Goal: Transaction & Acquisition: Purchase product/service

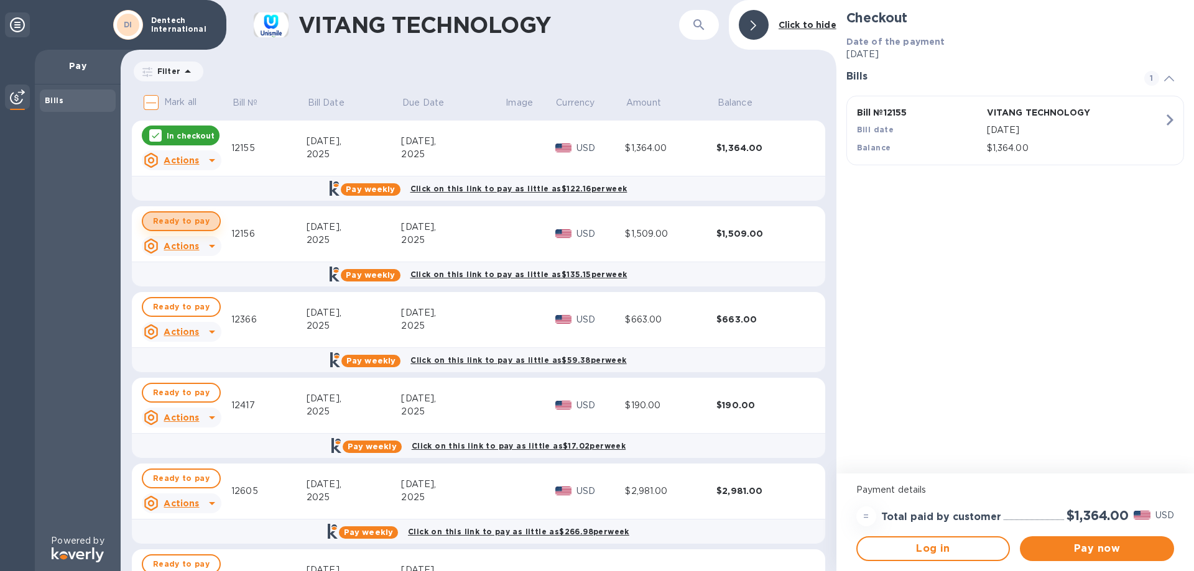
click at [178, 228] on span "Ready to pay" at bounding box center [181, 221] width 57 height 15
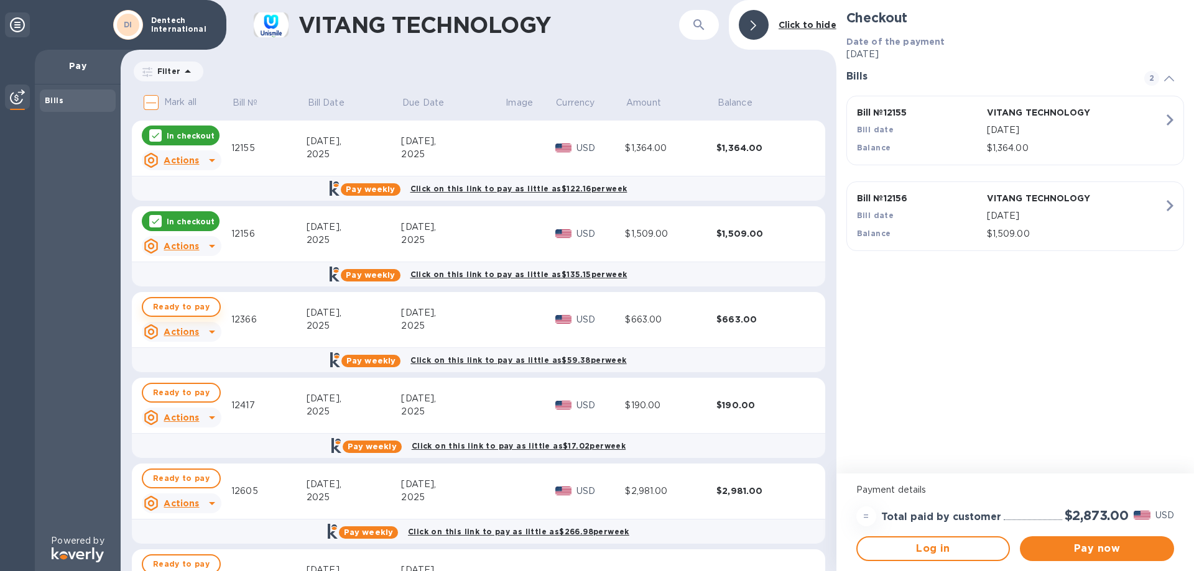
click at [158, 305] on span "Ready to pay" at bounding box center [181, 307] width 57 height 15
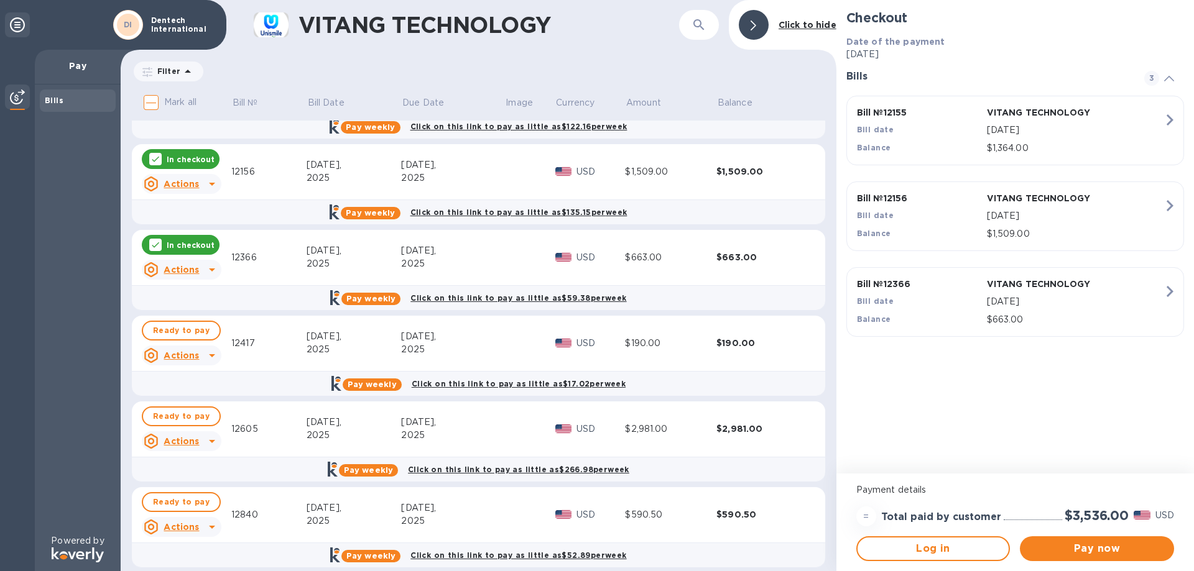
scroll to position [75, 0]
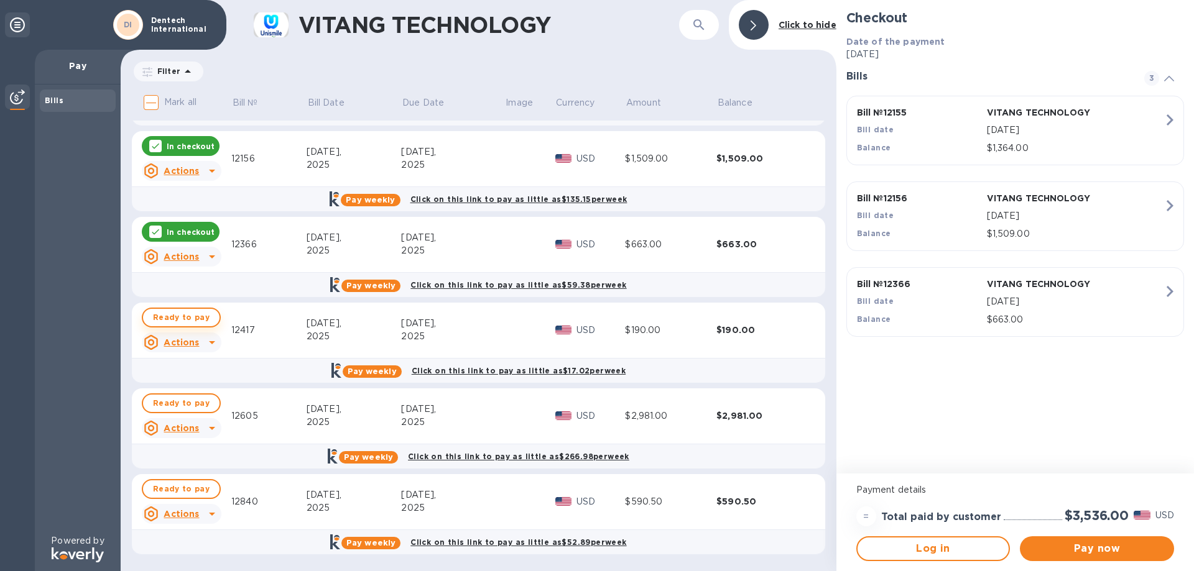
click at [180, 319] on span "Ready to pay" at bounding box center [181, 317] width 57 height 15
click at [1126, 548] on span "Pay now" at bounding box center [1096, 548] width 134 height 15
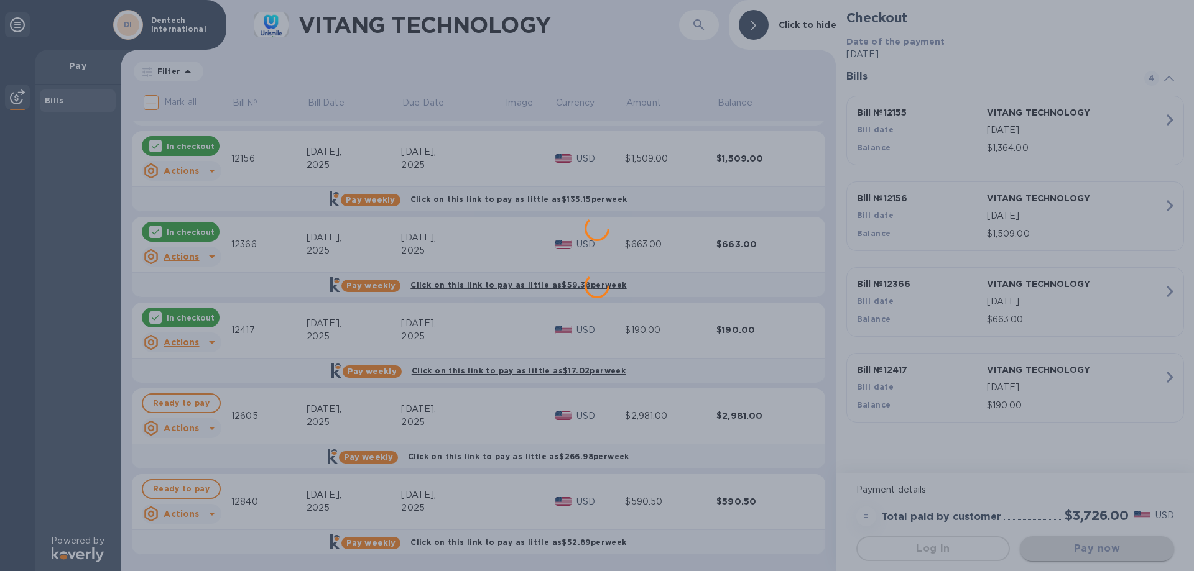
scroll to position [0, 0]
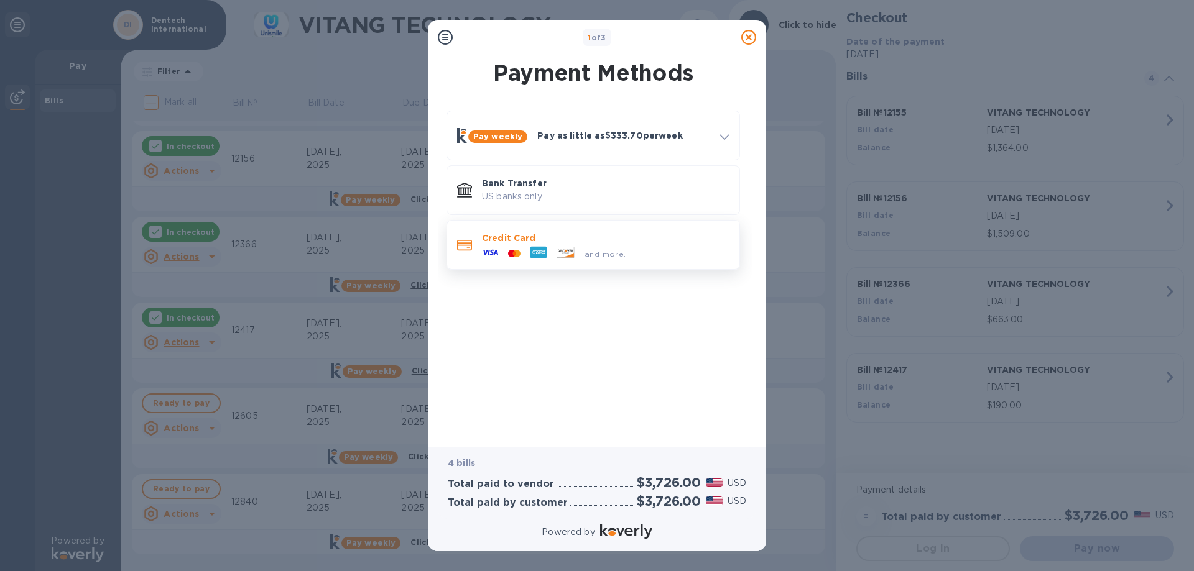
click at [573, 239] on p "Credit Card" at bounding box center [605, 238] width 247 height 12
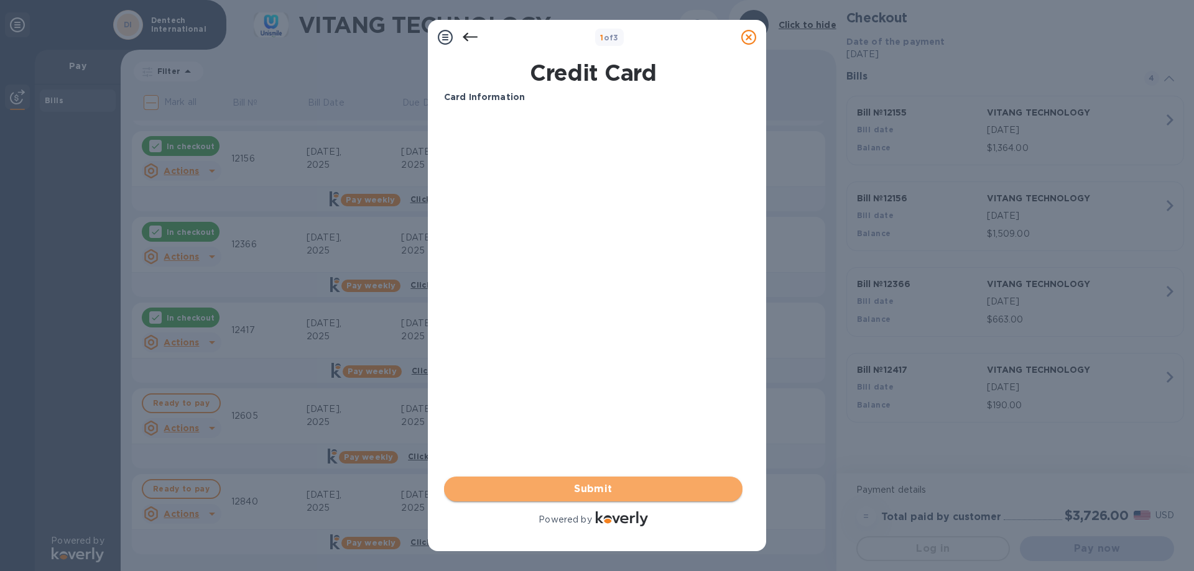
click at [597, 497] on button "Submit" at bounding box center [593, 489] width 298 height 25
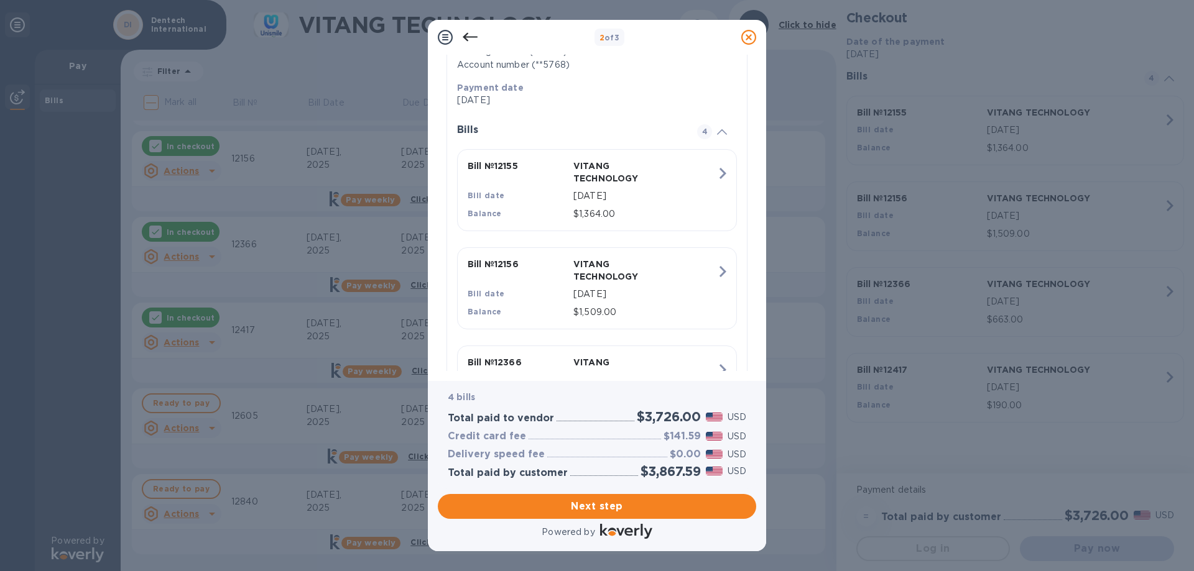
scroll to position [403, 0]
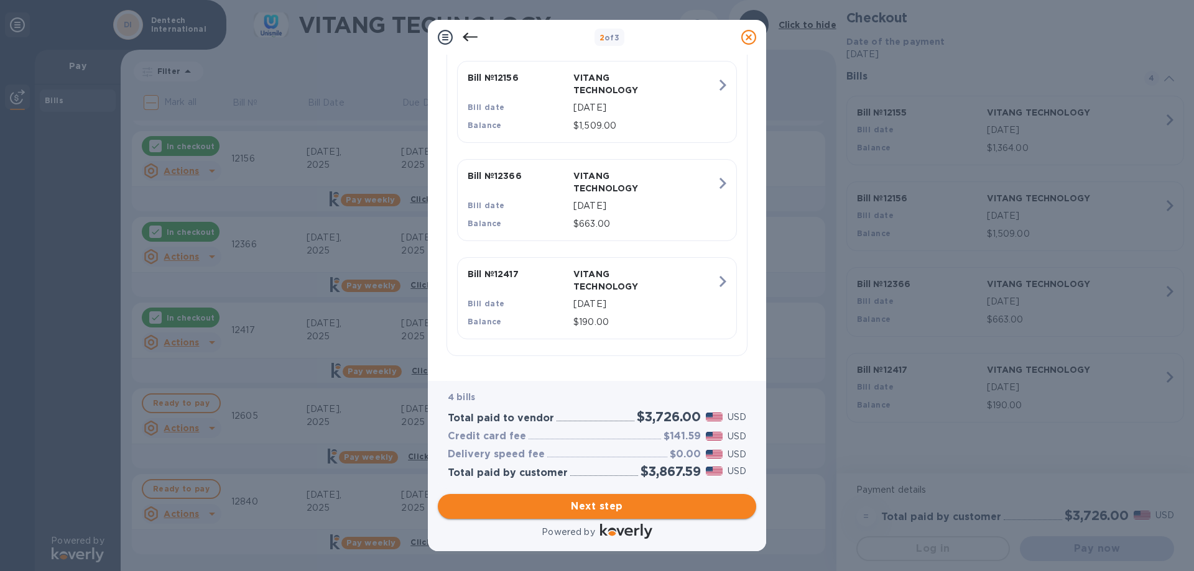
click at [586, 509] on span "Next step" at bounding box center [597, 506] width 298 height 15
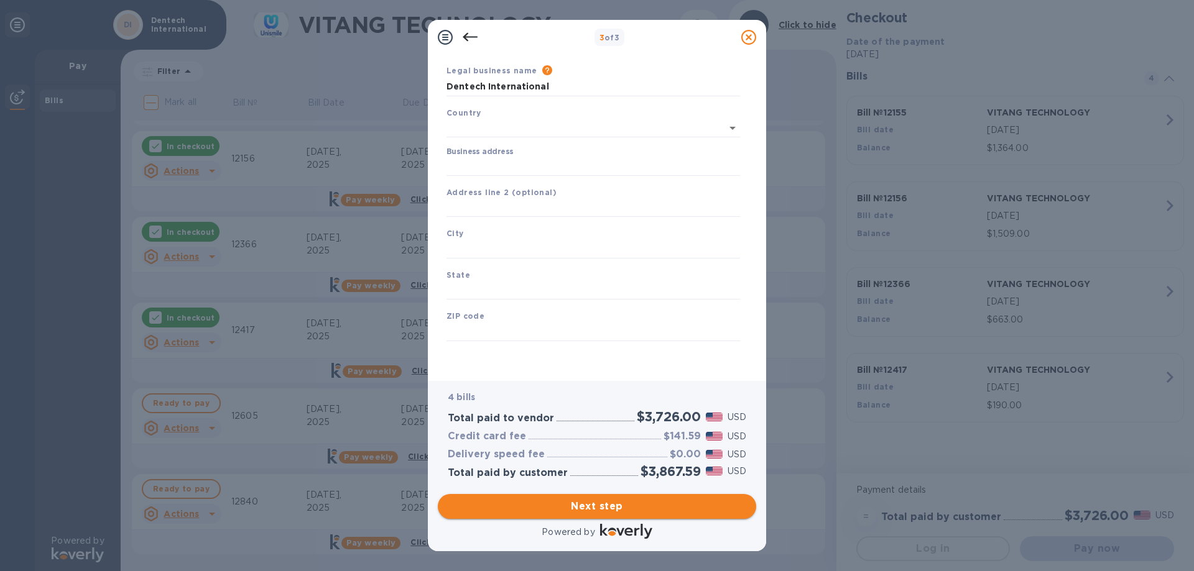
scroll to position [37, 0]
type input "[GEOGRAPHIC_DATA]"
click at [522, 165] on input "Business address" at bounding box center [592, 166] width 293 height 19
type input "[STREET_ADDRESS]"
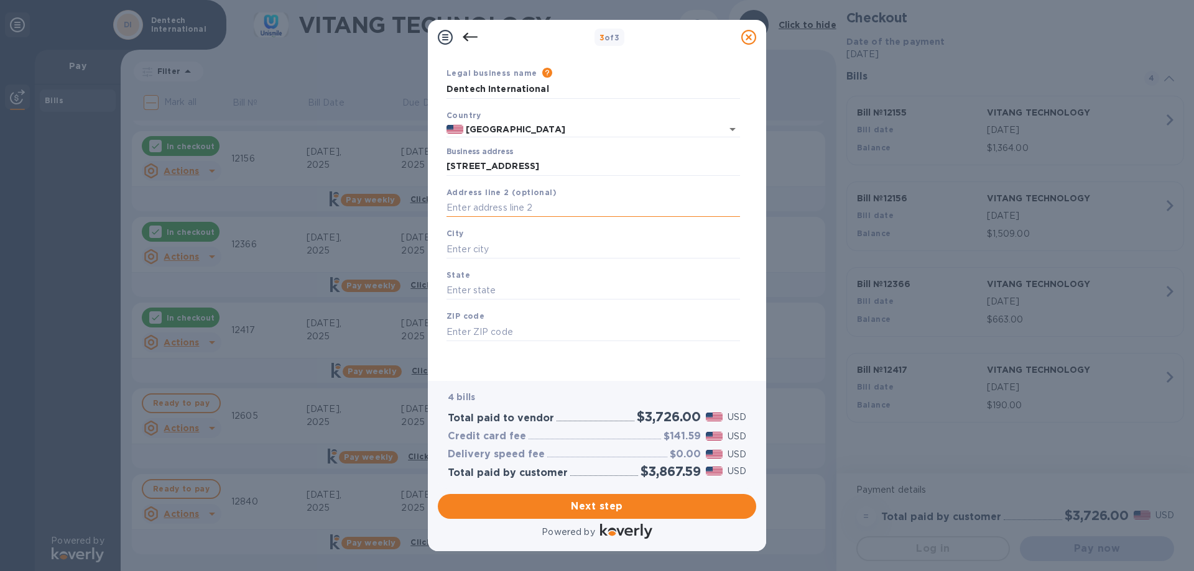
click at [583, 211] on input "text" at bounding box center [592, 208] width 293 height 19
click at [575, 246] on input "text" at bounding box center [592, 249] width 293 height 19
type input "Irvine"
type input "CA"
type input "92614"
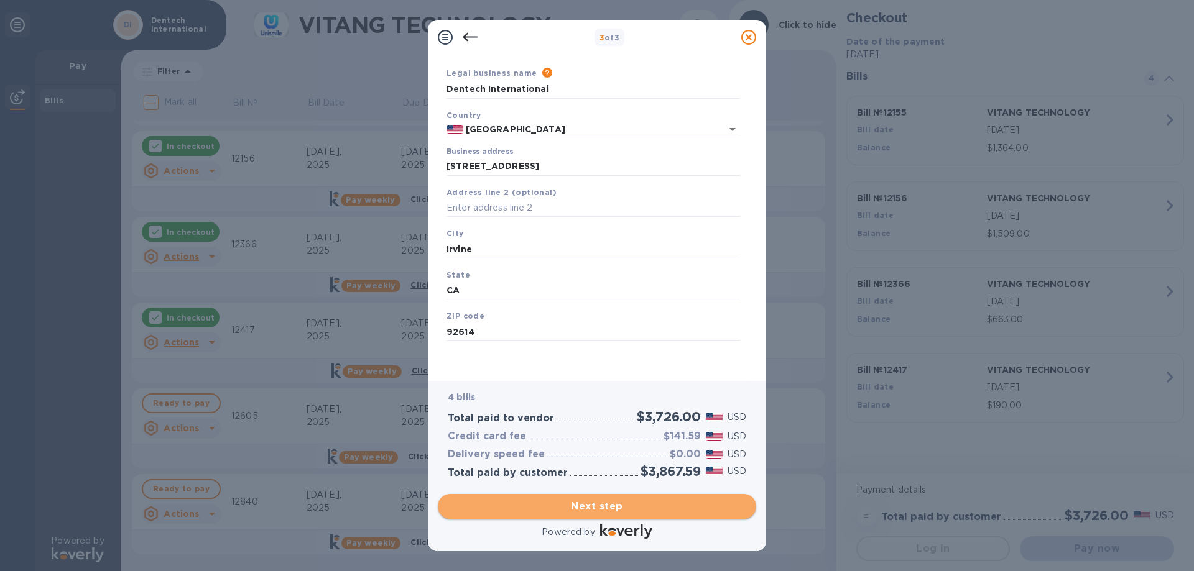
click at [622, 509] on span "Next step" at bounding box center [597, 506] width 298 height 15
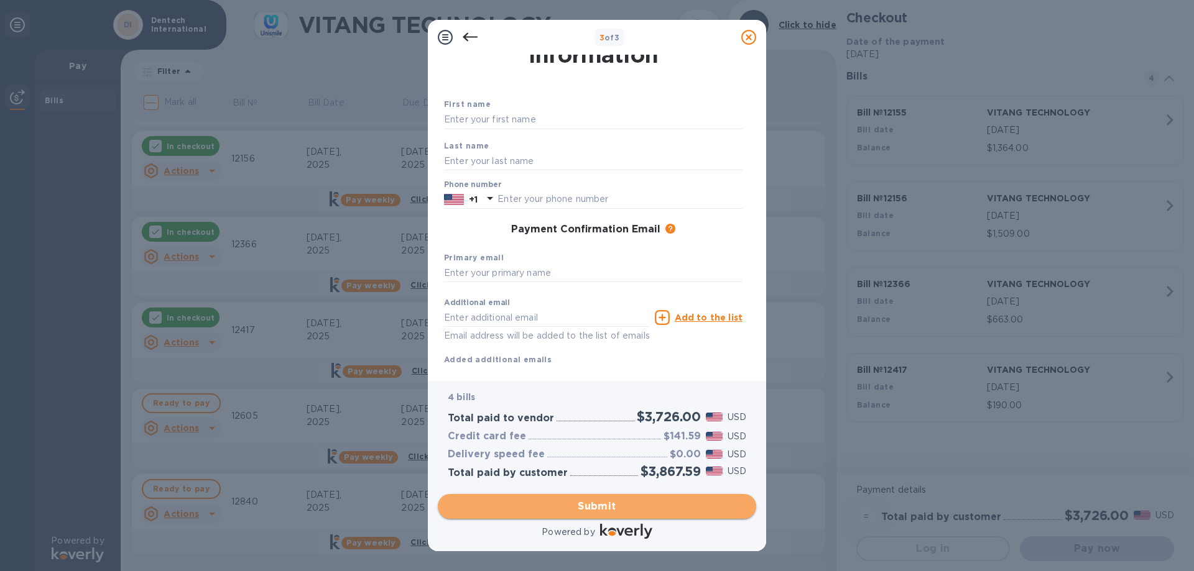
click at [655, 513] on span "Submit" at bounding box center [597, 506] width 298 height 15
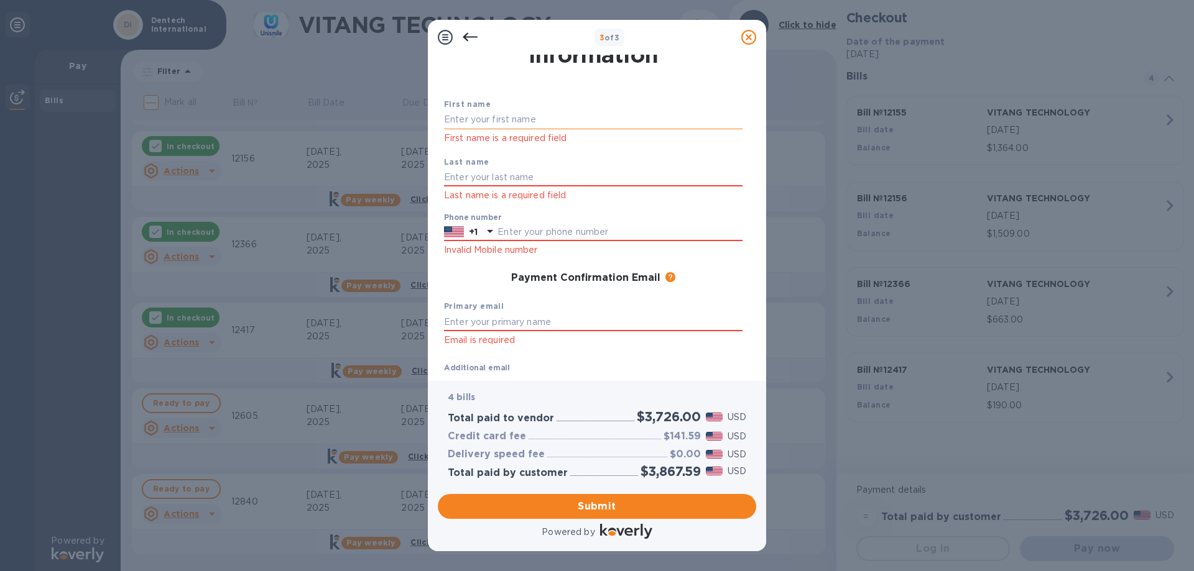
click at [580, 124] on input "text" at bounding box center [593, 120] width 298 height 19
type input "Shiori"
type input "[PERSON_NAME]"
type input "[EMAIL_ADDRESS][DOMAIN_NAME]"
click at [524, 241] on input "text" at bounding box center [619, 232] width 245 height 19
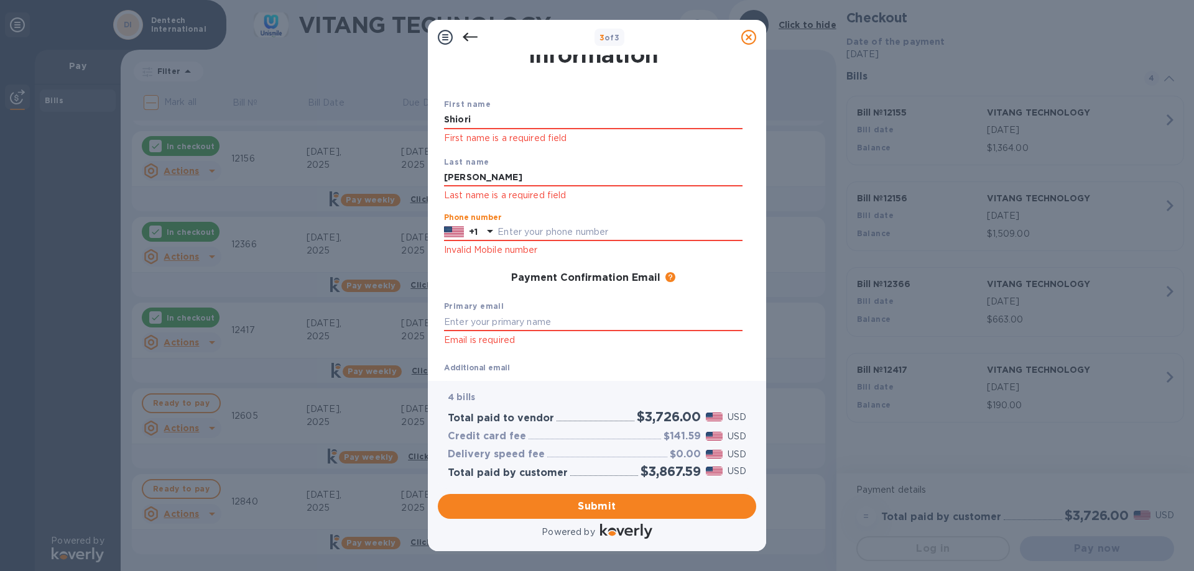
type input "9492520800"
click at [583, 312] on div "Primary email Email is required" at bounding box center [593, 324] width 308 height 58
click at [583, 316] on input "text" at bounding box center [593, 322] width 298 height 19
type input "[EMAIL_ADDRESS][DOMAIN_NAME]"
click at [561, 512] on span "Submit" at bounding box center [597, 506] width 298 height 15
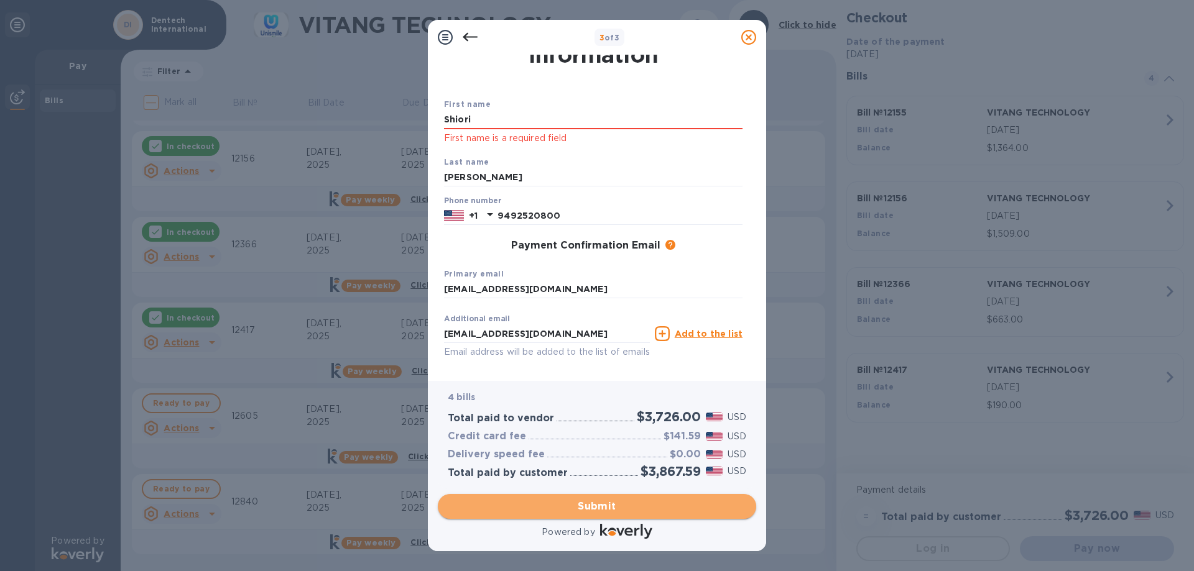
click at [561, 512] on span "Submit" at bounding box center [597, 506] width 298 height 15
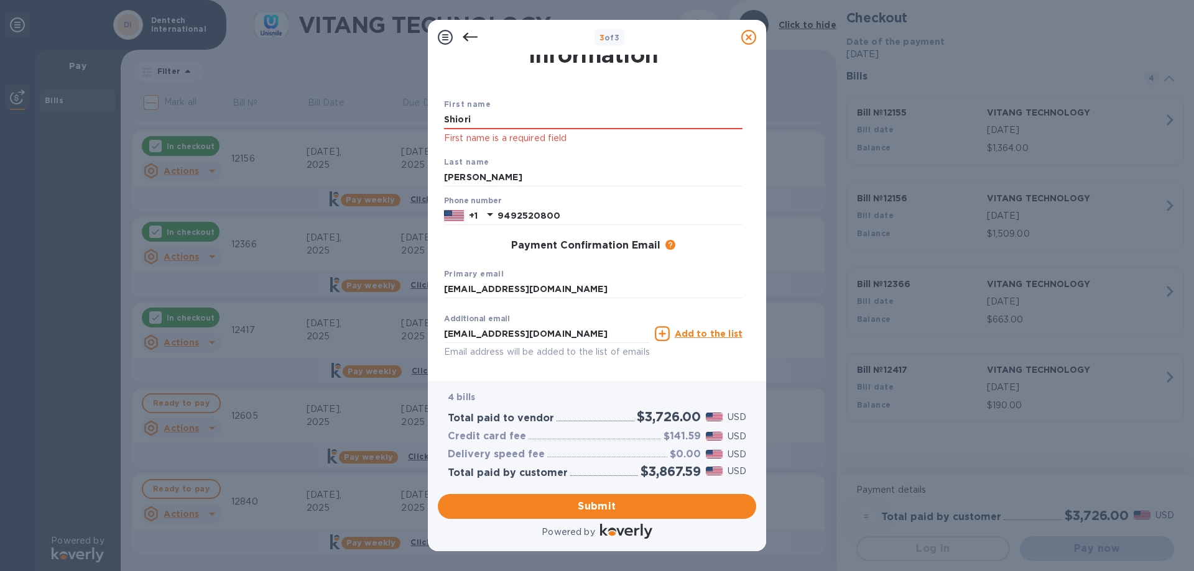
scroll to position [0, 0]
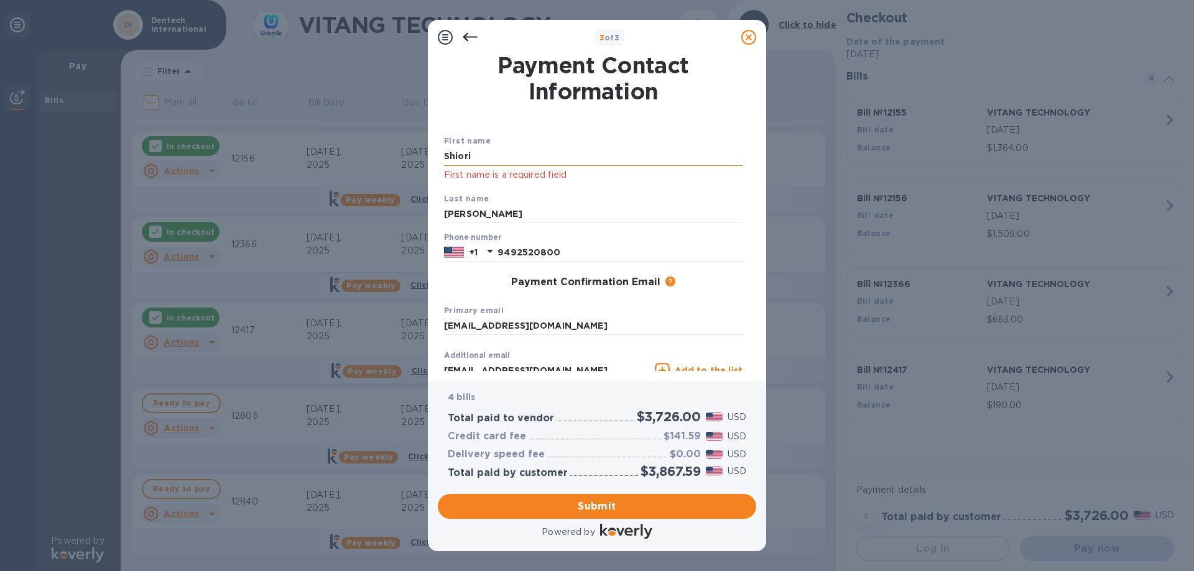
click at [530, 157] on input "Shiori" at bounding box center [593, 156] width 298 height 19
click at [678, 185] on div "First name [PERSON_NAME] First name is a required field" at bounding box center [593, 158] width 308 height 58
click at [609, 157] on input "Shiori" at bounding box center [593, 156] width 298 height 19
type input "Shiori"
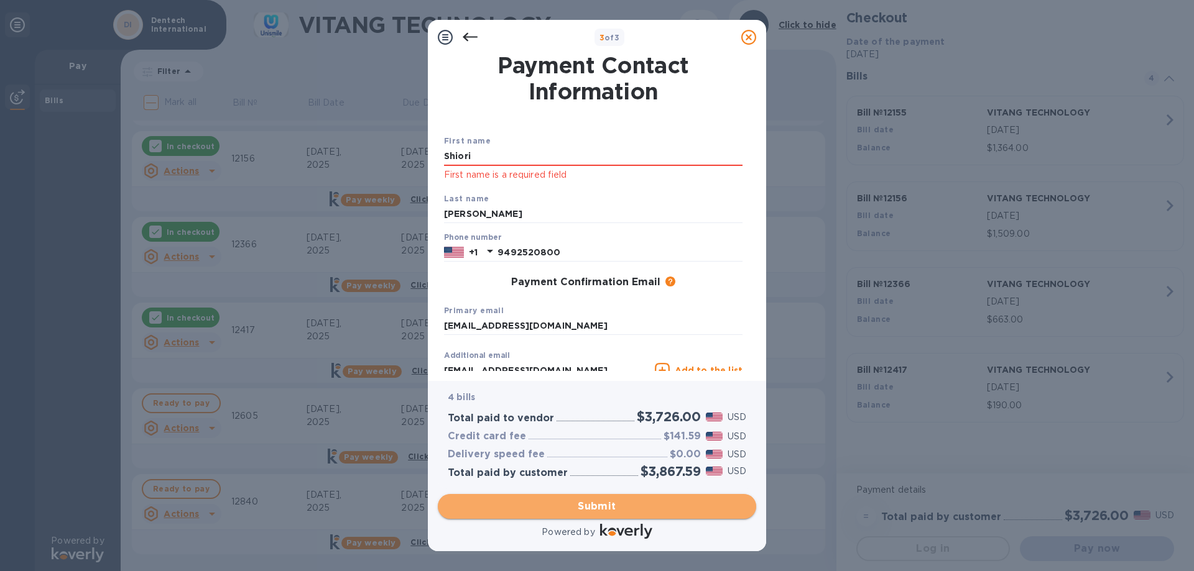
click at [577, 502] on span "Submit" at bounding box center [597, 506] width 298 height 15
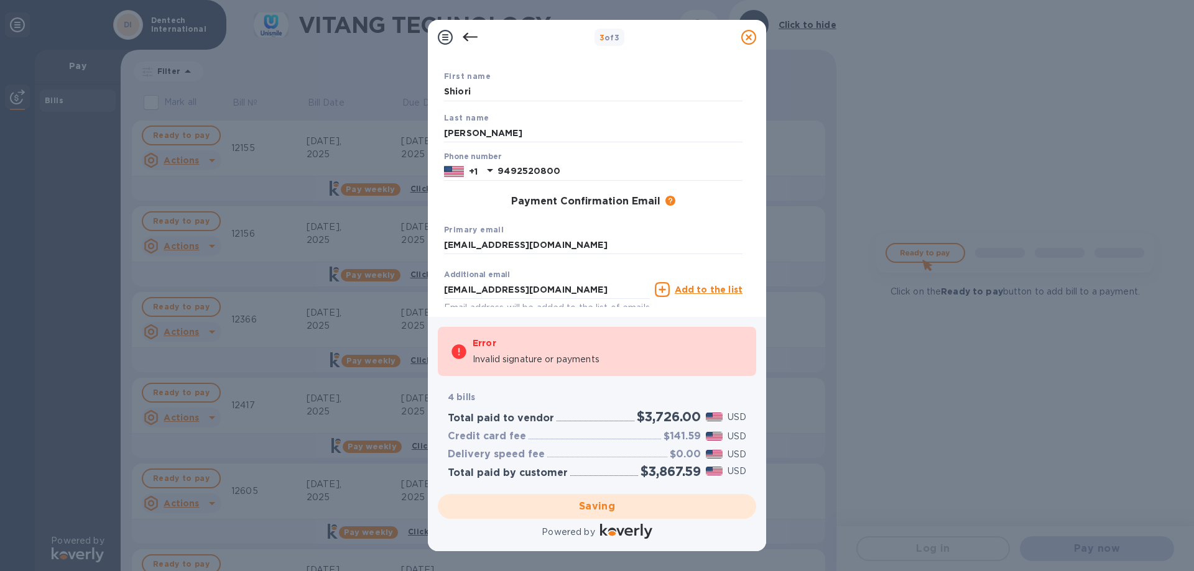
scroll to position [130, 0]
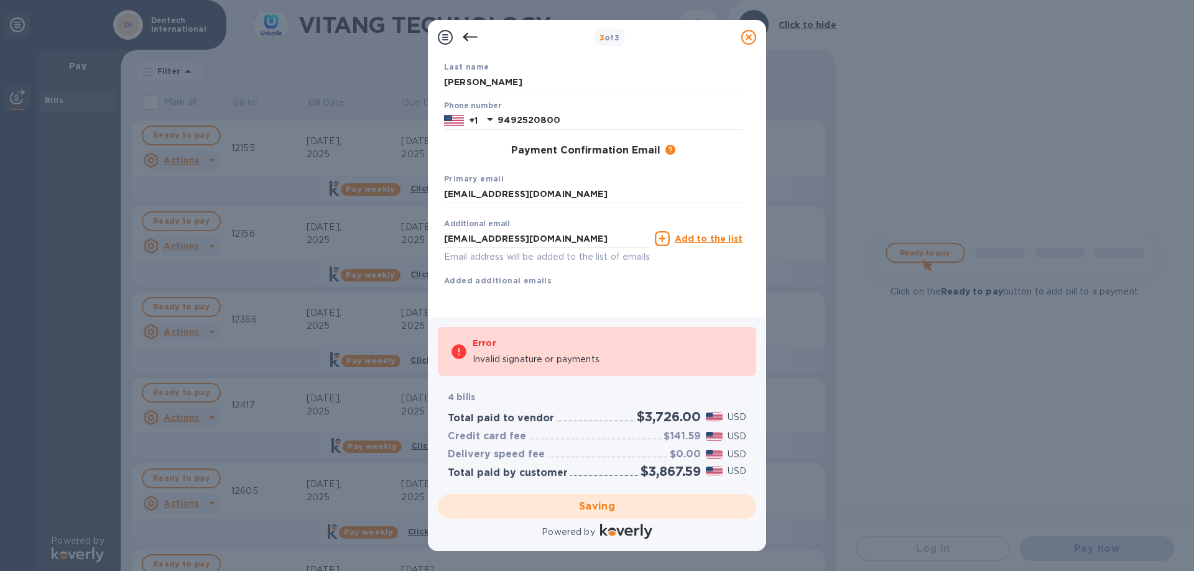
click at [561, 290] on div "First name [PERSON_NAME] Last name [PERSON_NAME] Phone number [PHONE_NUMBER] Pa…" at bounding box center [593, 163] width 298 height 288
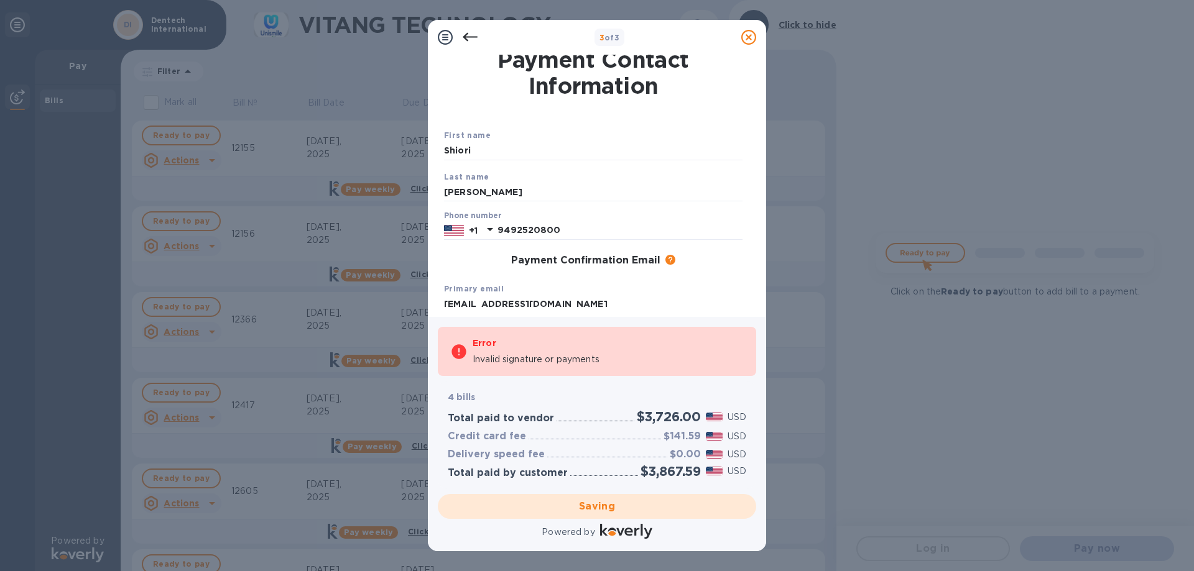
scroll to position [0, 0]
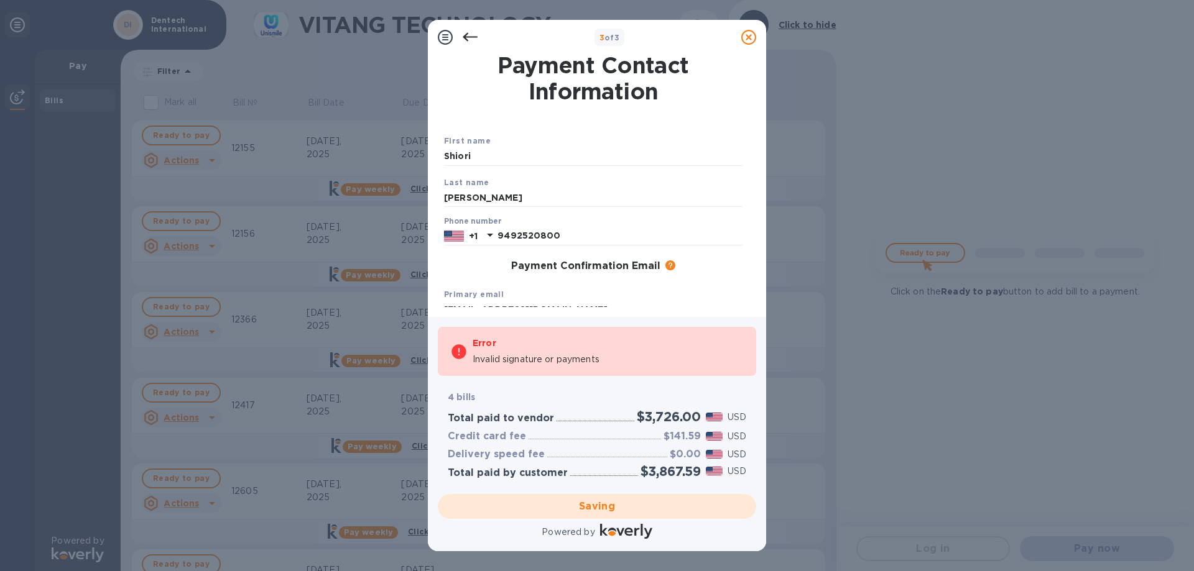
click at [467, 39] on icon at bounding box center [470, 37] width 15 height 15
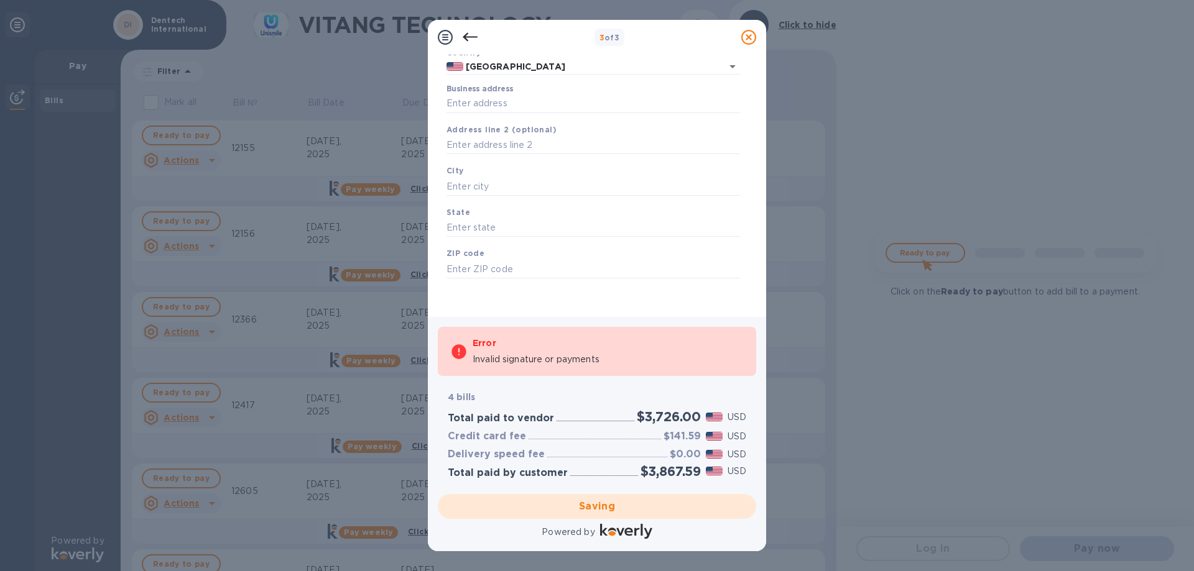
scroll to position [101, 0]
click at [504, 100] on input "Business address" at bounding box center [592, 102] width 293 height 19
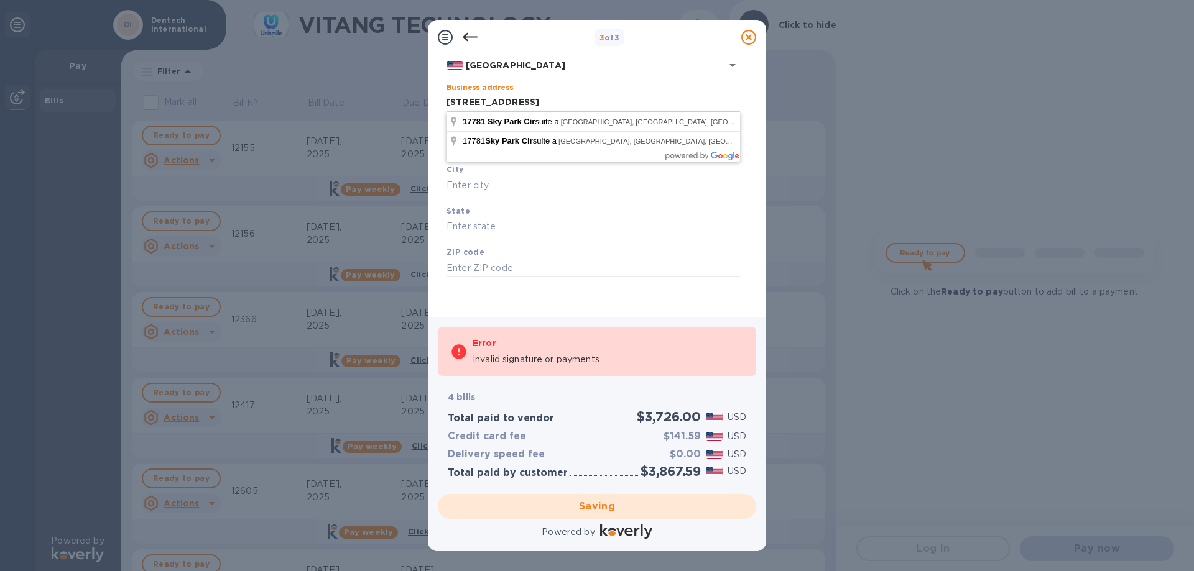
type input "[STREET_ADDRESS]"
click at [604, 179] on input "text" at bounding box center [592, 185] width 293 height 19
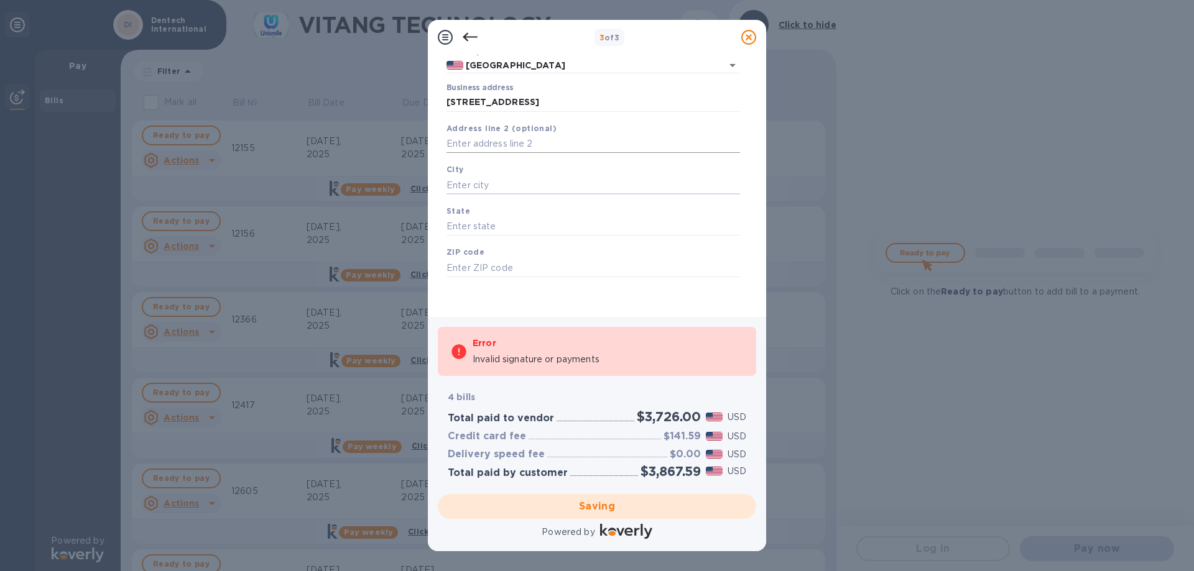
click at [591, 146] on input "text" at bounding box center [592, 144] width 293 height 19
click at [584, 183] on input "text" at bounding box center [592, 185] width 293 height 19
type input "Irvine"
type input "CA"
type input "92614"
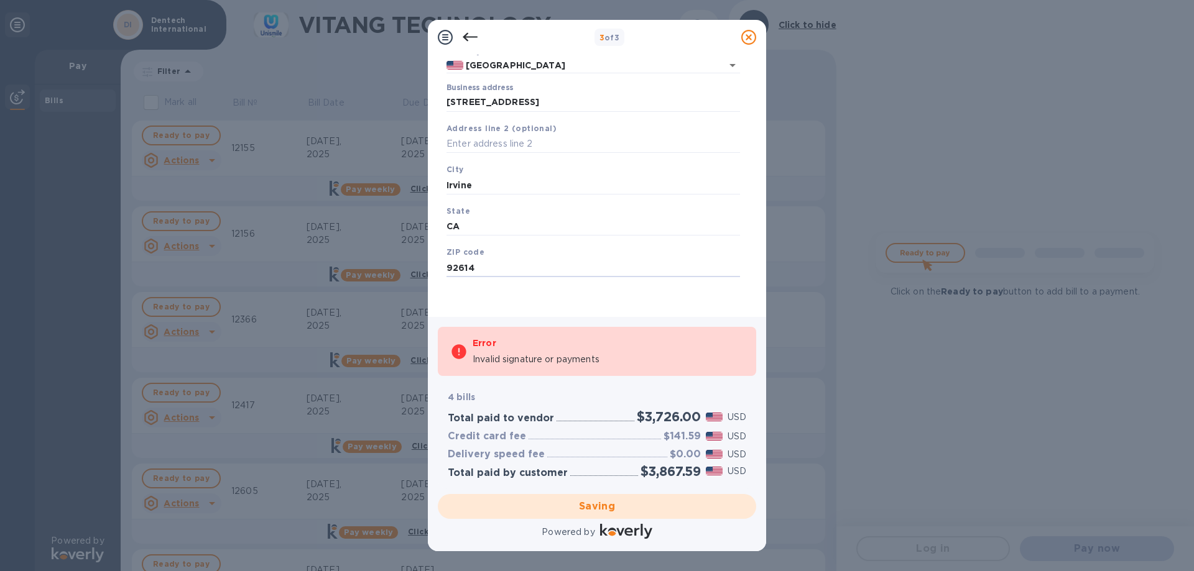
click at [561, 506] on div "Saving" at bounding box center [597, 506] width 328 height 35
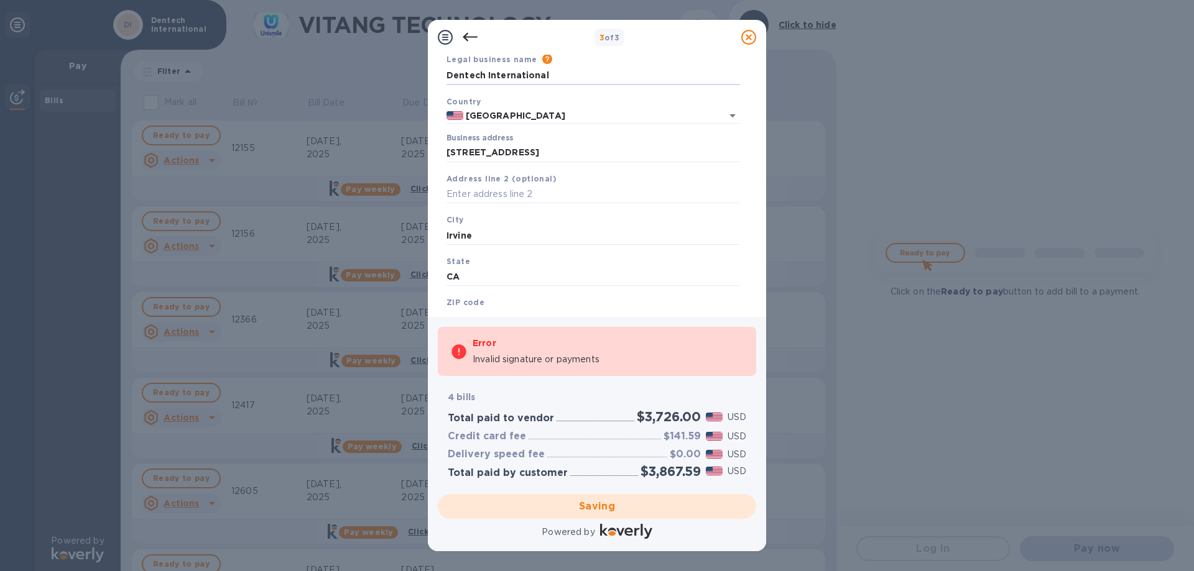
scroll to position [0, 0]
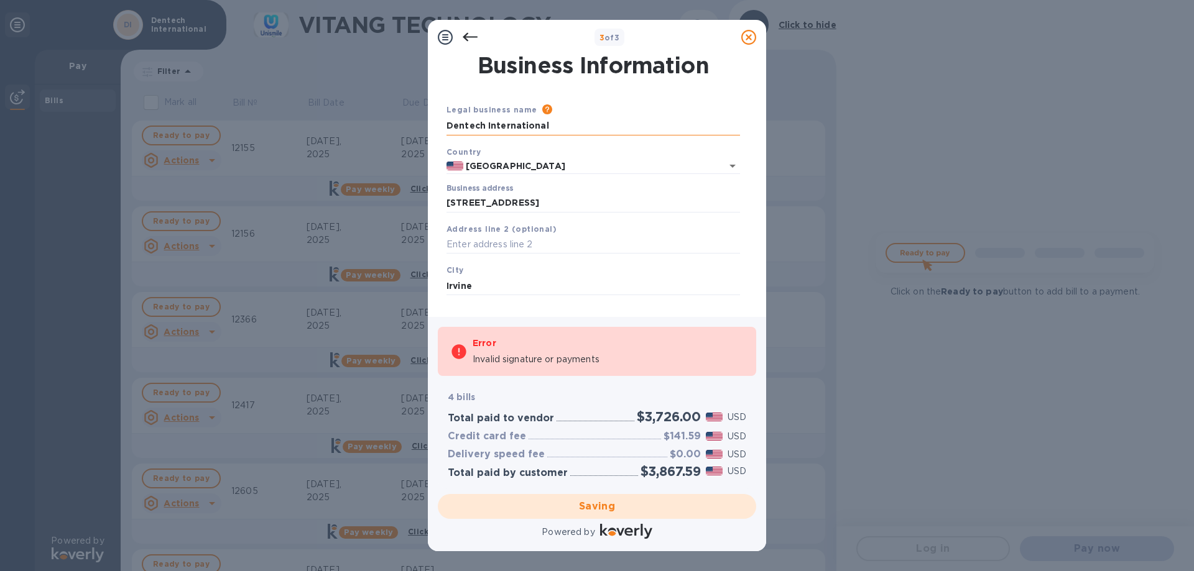
click at [570, 122] on input "Dentech International" at bounding box center [592, 126] width 293 height 19
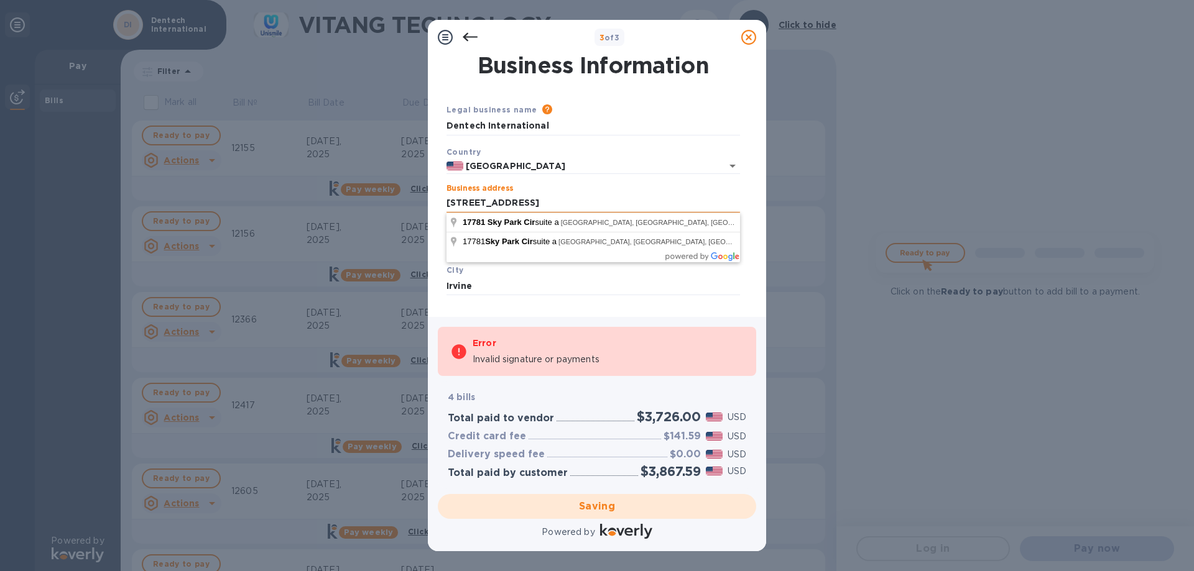
click at [571, 203] on input "[STREET_ADDRESS]" at bounding box center [592, 203] width 293 height 19
type input "[STREET_ADDRESS]"
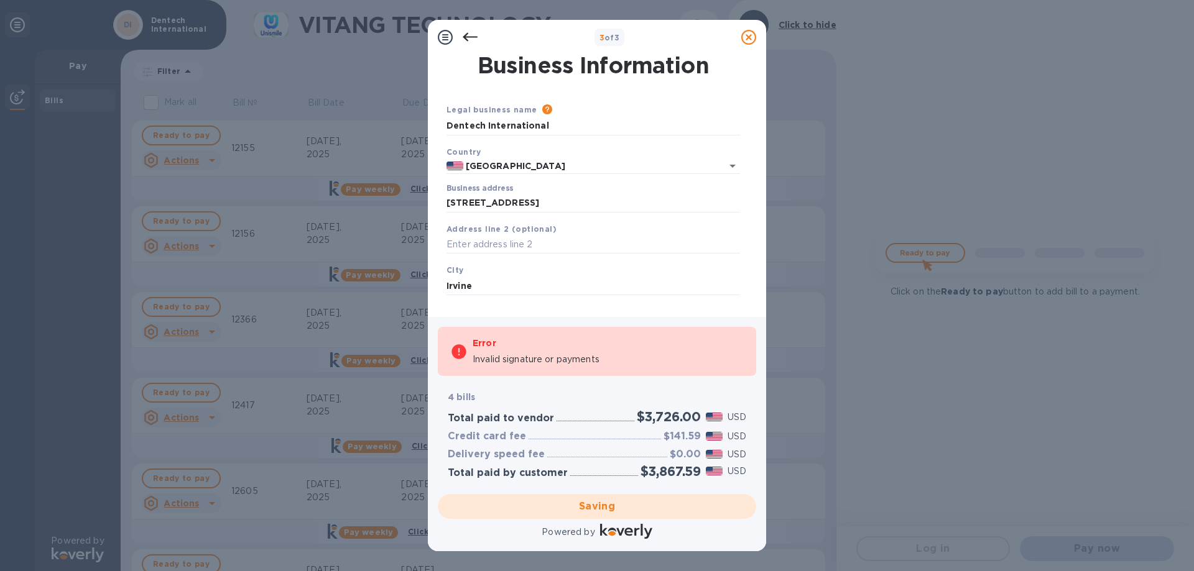
click at [665, 308] on div "Business Information Legal business name Please provide the legal name that app…" at bounding box center [597, 186] width 338 height 262
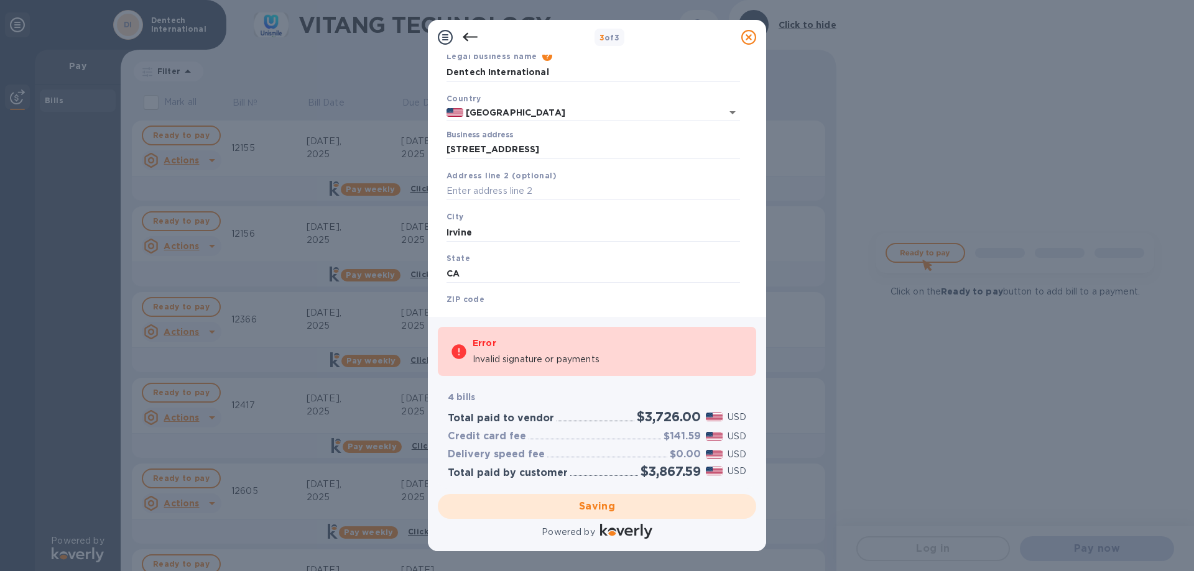
scroll to position [101, 0]
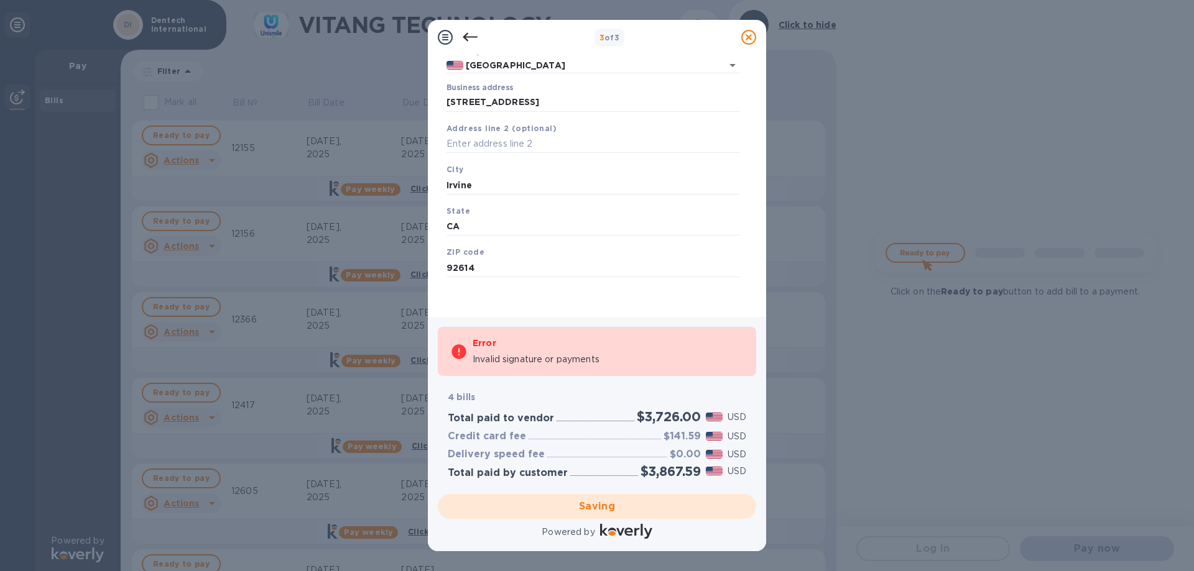
click at [596, 503] on div "Saving" at bounding box center [597, 506] width 328 height 35
click at [469, 41] on icon at bounding box center [470, 37] width 15 height 15
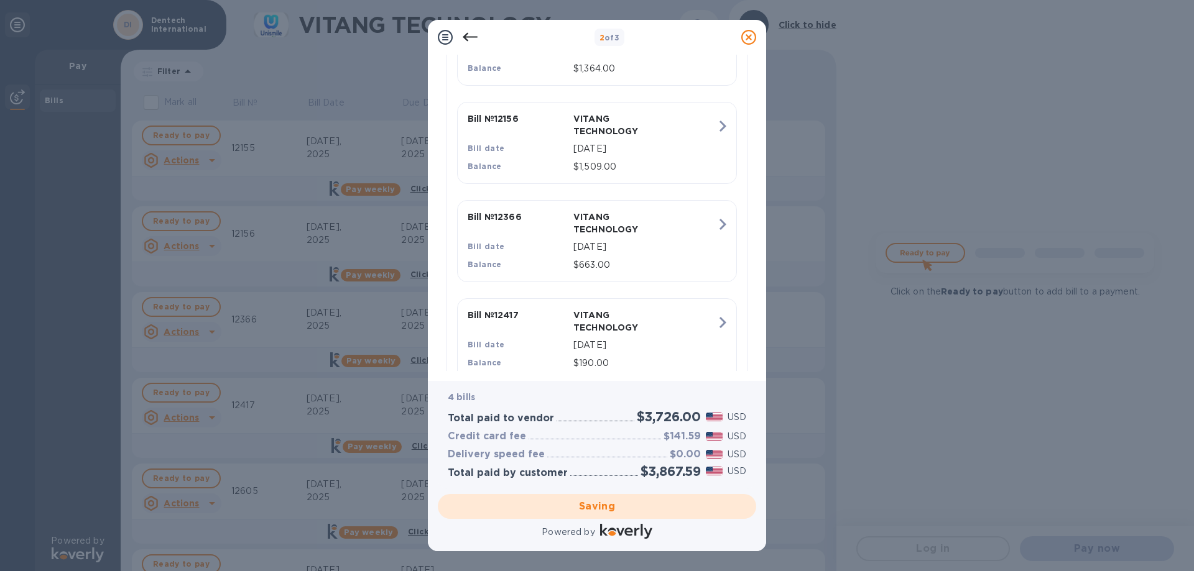
scroll to position [403, 0]
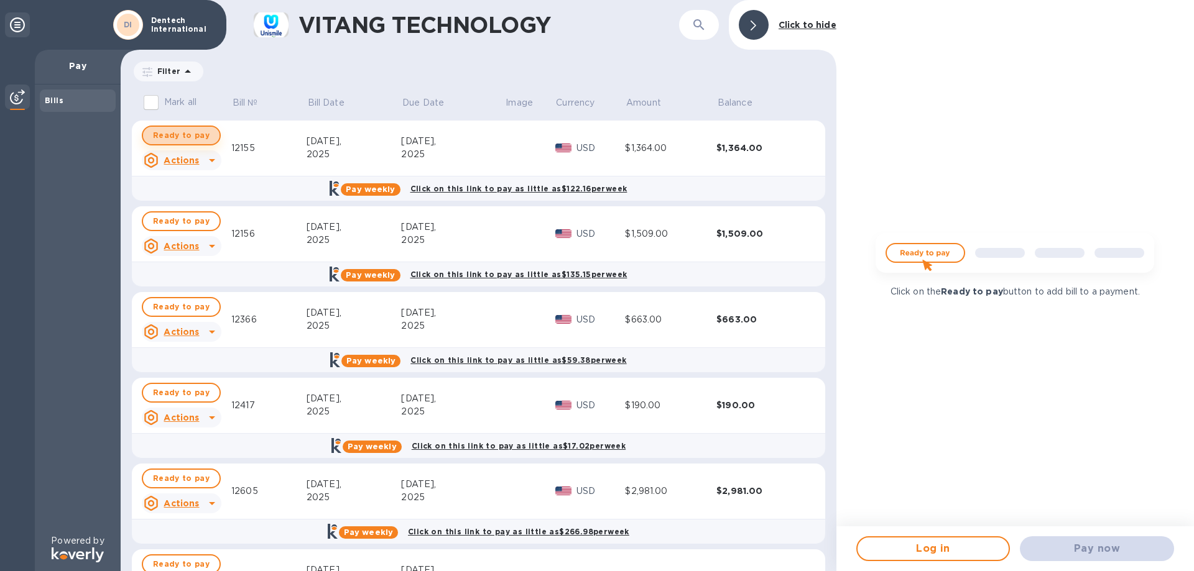
click at [201, 133] on span "Ready to pay" at bounding box center [181, 135] width 57 height 15
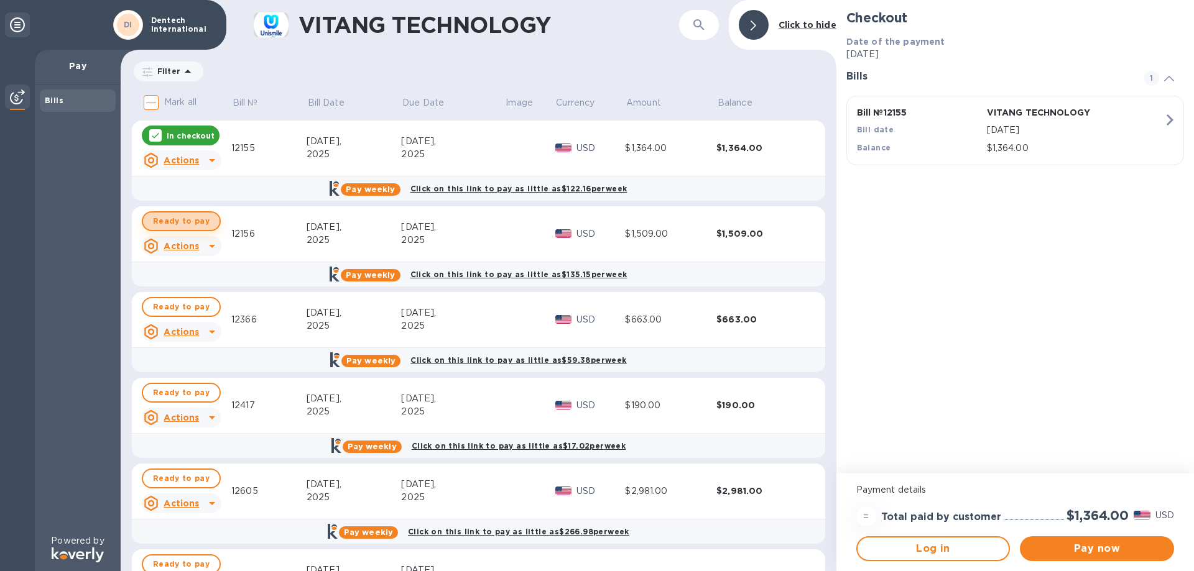
click at [189, 224] on span "Ready to pay" at bounding box center [181, 221] width 57 height 15
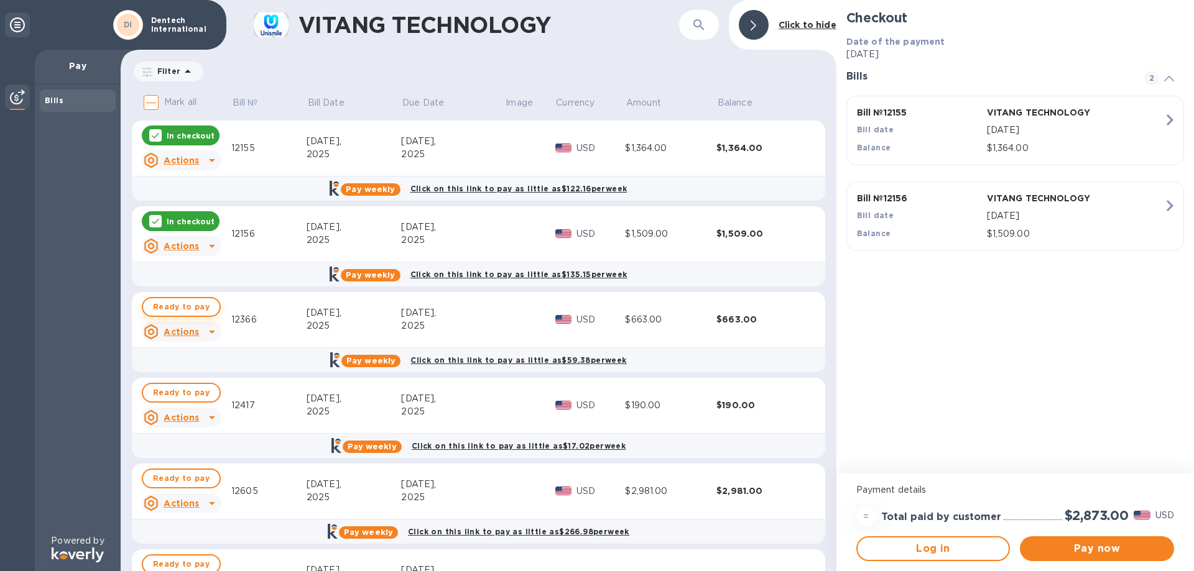
click at [191, 311] on span "Ready to pay" at bounding box center [181, 307] width 57 height 15
click at [224, 398] on td "Ready to pay Actions" at bounding box center [181, 406] width 99 height 56
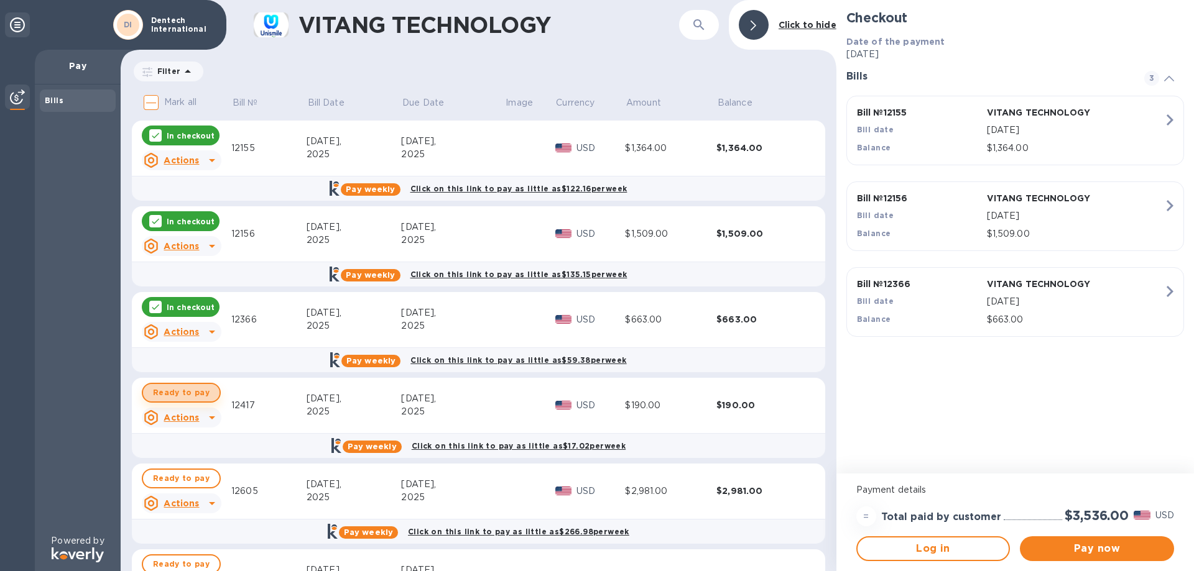
click at [203, 400] on span "Ready to pay" at bounding box center [181, 392] width 57 height 15
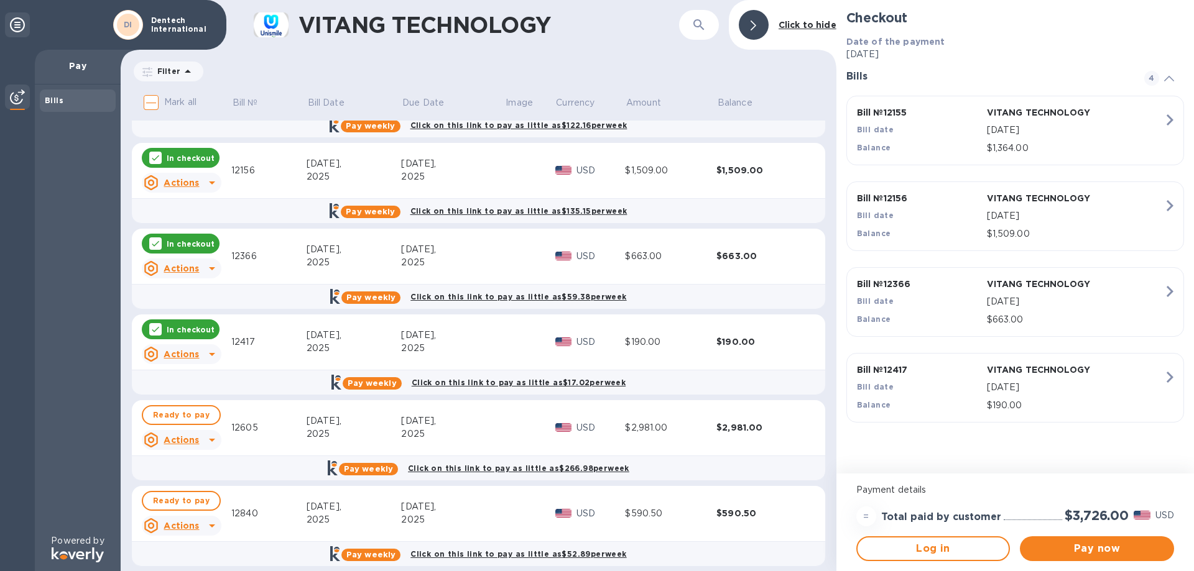
scroll to position [75, 0]
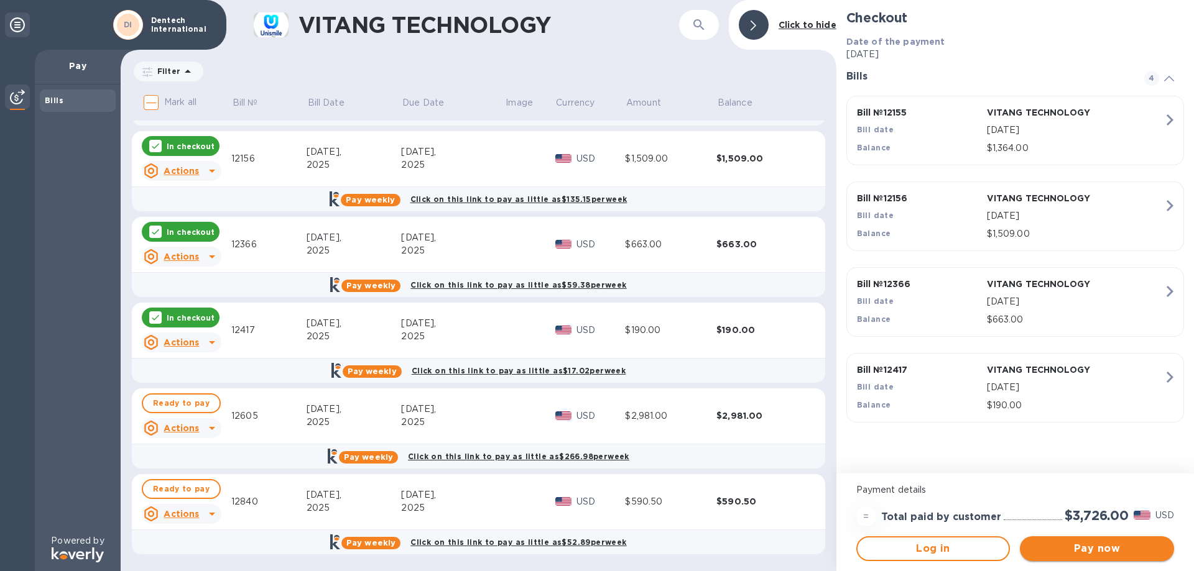
click at [1057, 546] on span "Pay now" at bounding box center [1096, 548] width 134 height 15
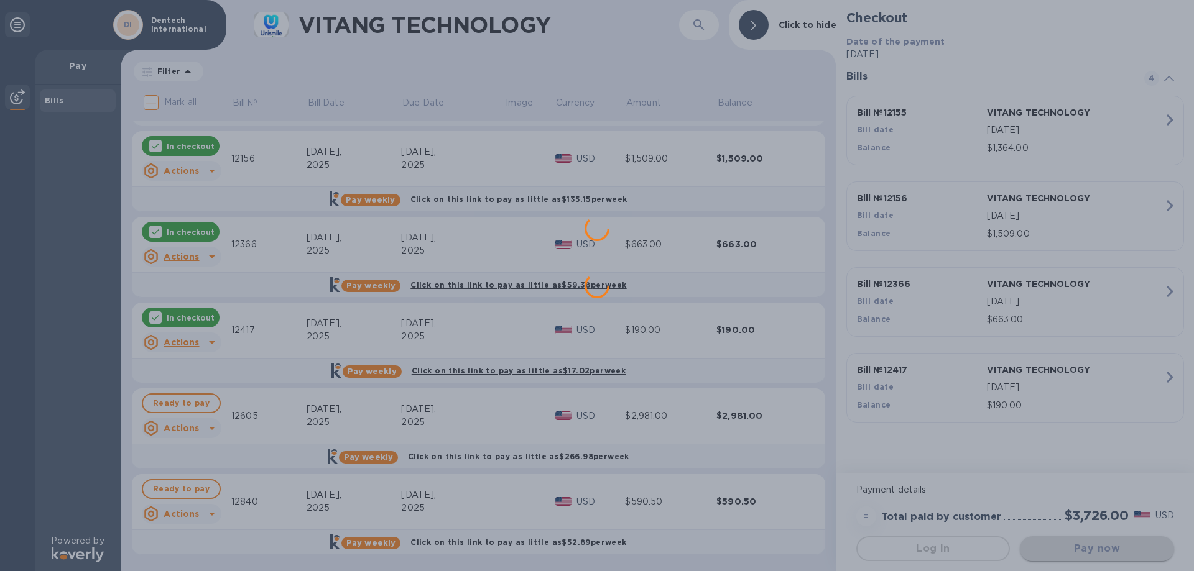
scroll to position [0, 0]
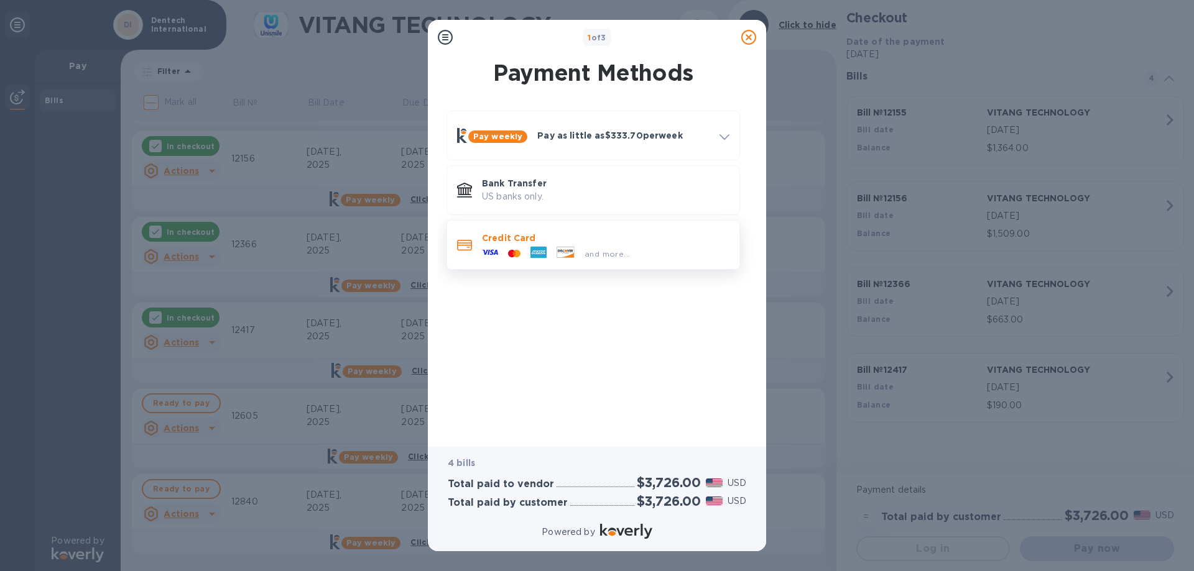
click at [528, 234] on p "Credit Card" at bounding box center [605, 238] width 247 height 12
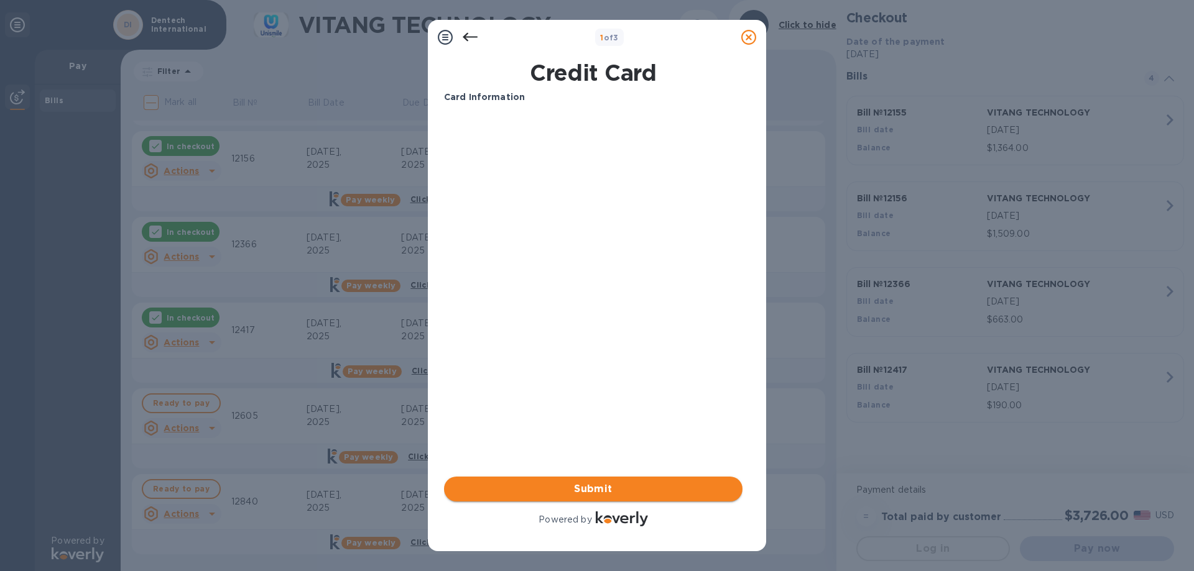
click at [584, 494] on span "Submit" at bounding box center [593, 489] width 279 height 15
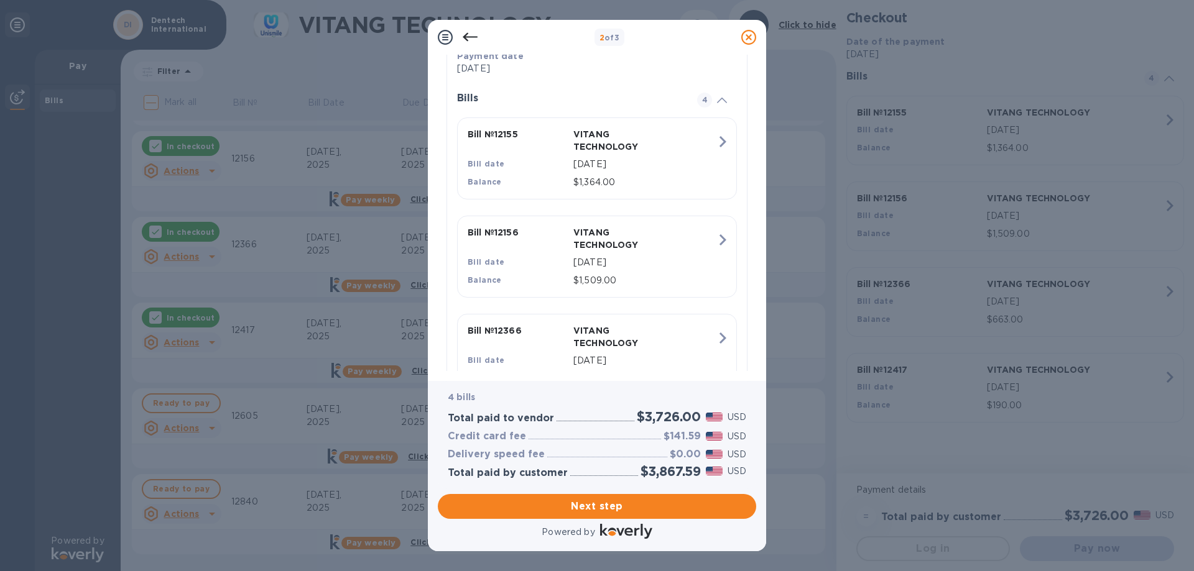
scroll to position [403, 0]
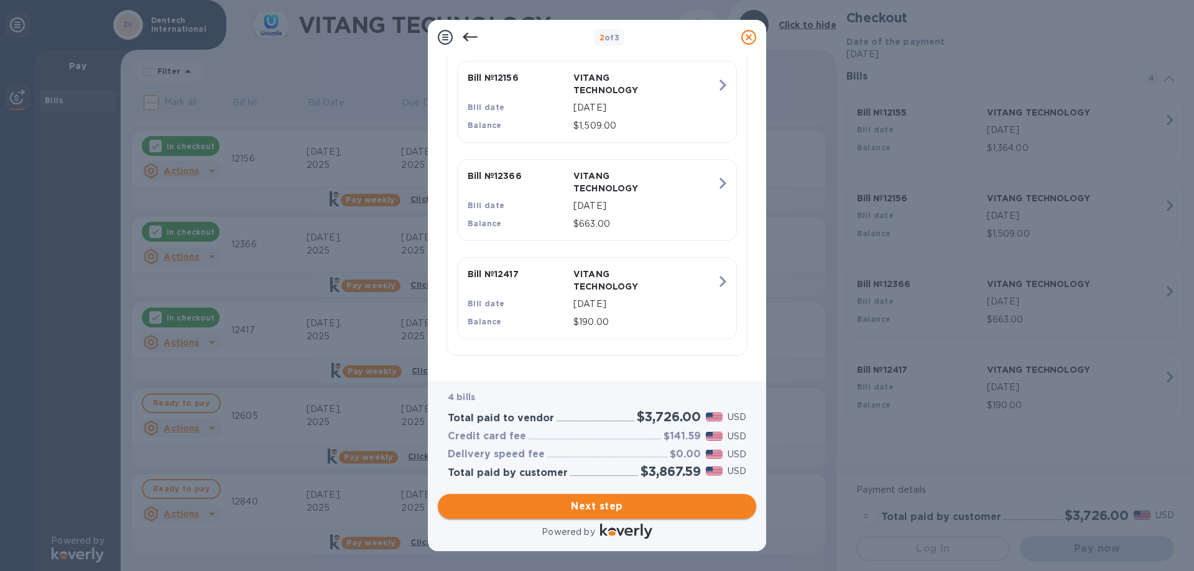
click at [545, 494] on button "Next step" at bounding box center [597, 506] width 318 height 25
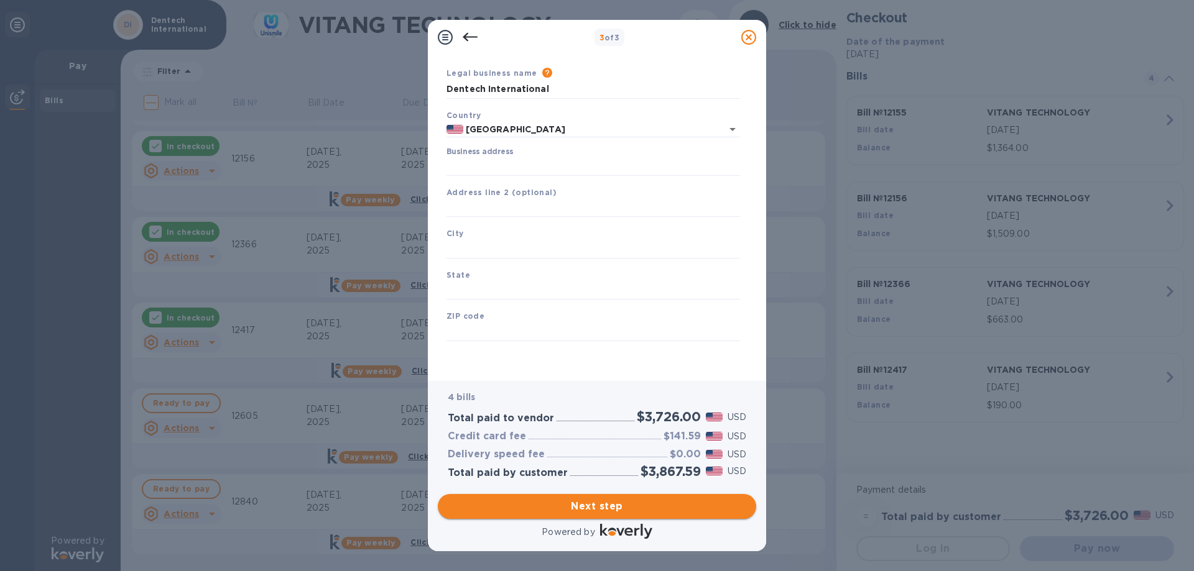
scroll to position [37, 0]
click at [530, 160] on input "Business address" at bounding box center [592, 166] width 293 height 19
type input "[STREET_ADDRESS]"
click at [503, 252] on input "text" at bounding box center [592, 249] width 293 height 19
type input "Irvine"
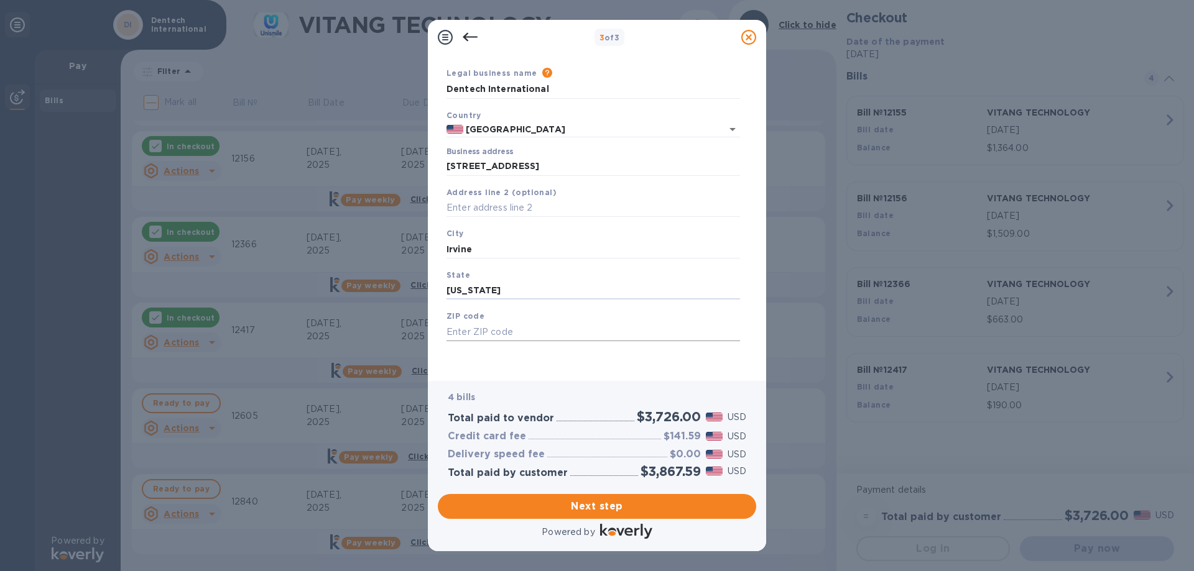
type input "[US_STATE]"
click at [582, 332] on input "text" at bounding box center [592, 332] width 293 height 19
type input "92614"
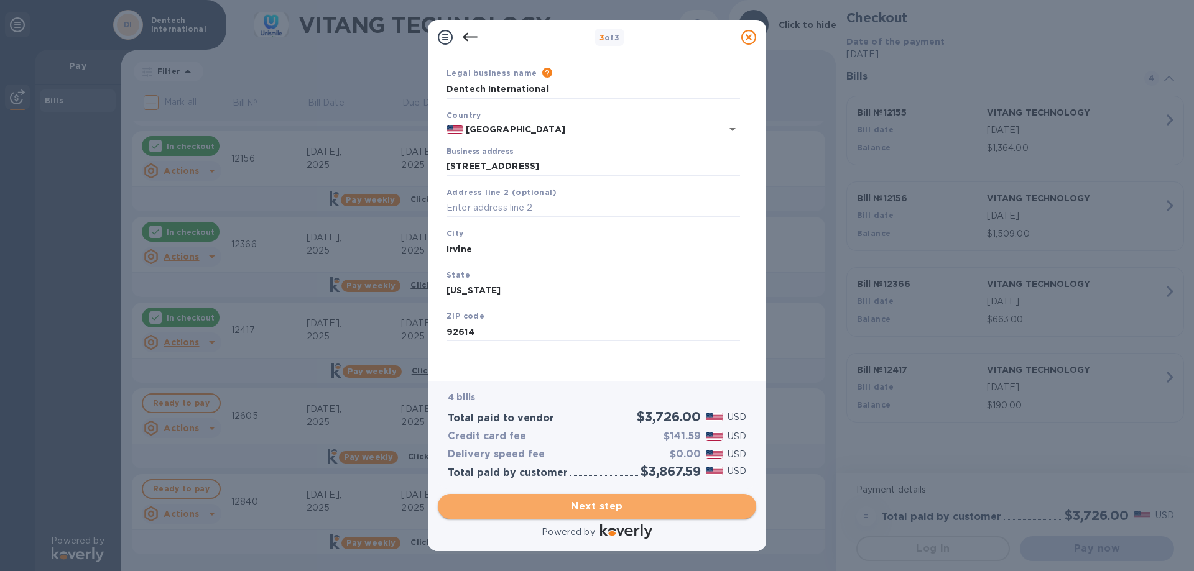
click at [575, 515] on button "Next step" at bounding box center [597, 506] width 318 height 25
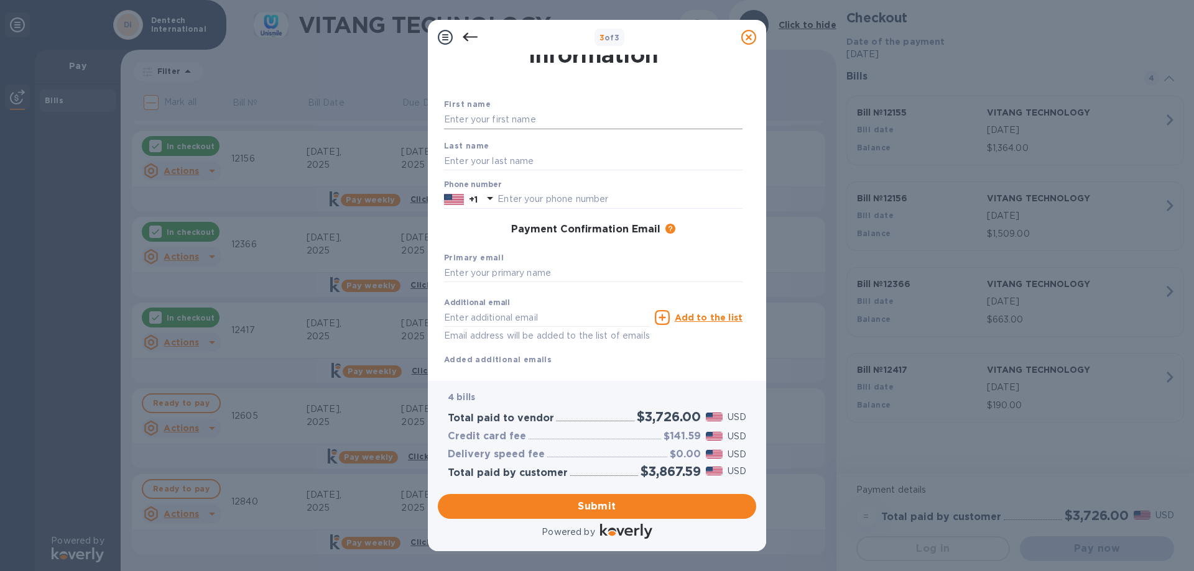
click at [454, 124] on input "text" at bounding box center [593, 120] width 298 height 19
type input "Shiori"
type input "[PERSON_NAME]"
type input "[EMAIL_ADDRESS][DOMAIN_NAME]"
click at [563, 200] on input "text" at bounding box center [619, 199] width 245 height 19
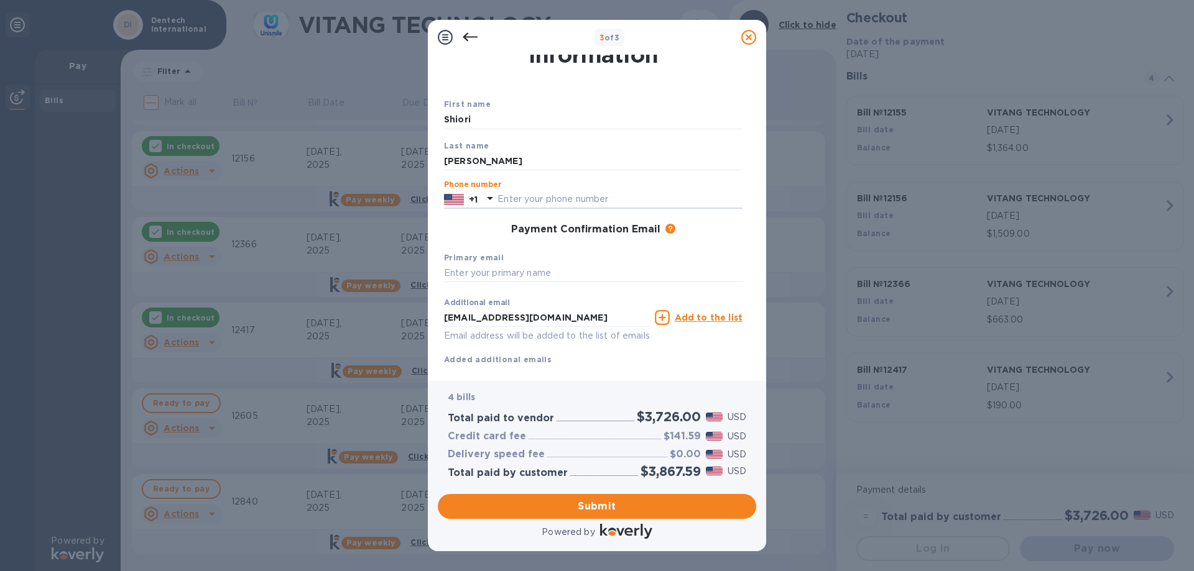
type input "9492520800"
click at [568, 284] on div "Primary email" at bounding box center [593, 267] width 308 height 42
click at [568, 272] on input "text" at bounding box center [593, 273] width 298 height 19
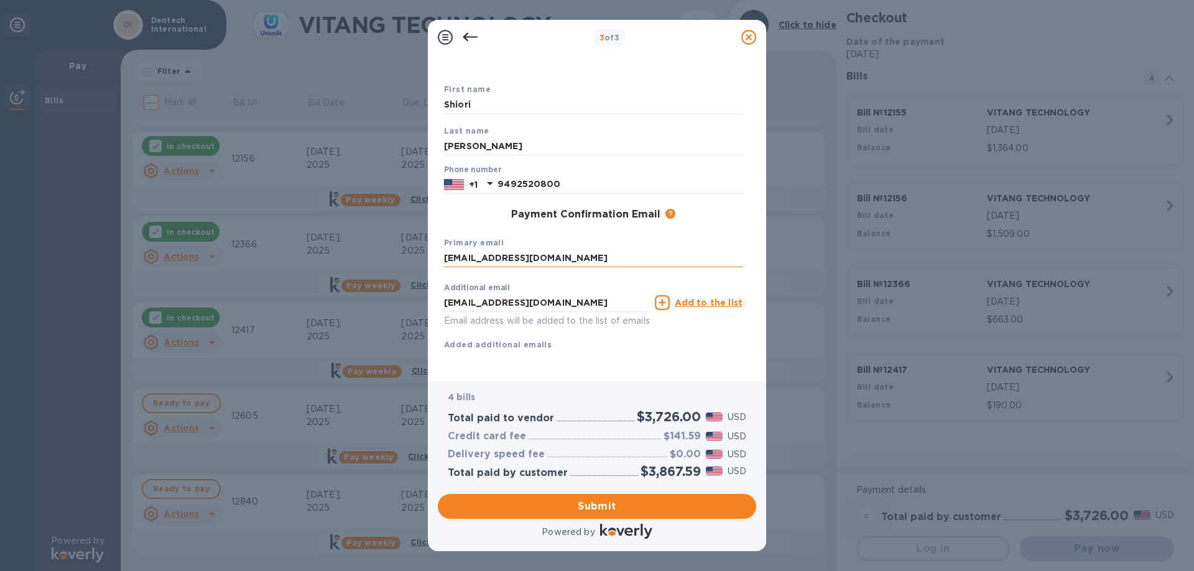
scroll to position [66, 0]
type input "[EMAIL_ADDRESS][DOMAIN_NAME]"
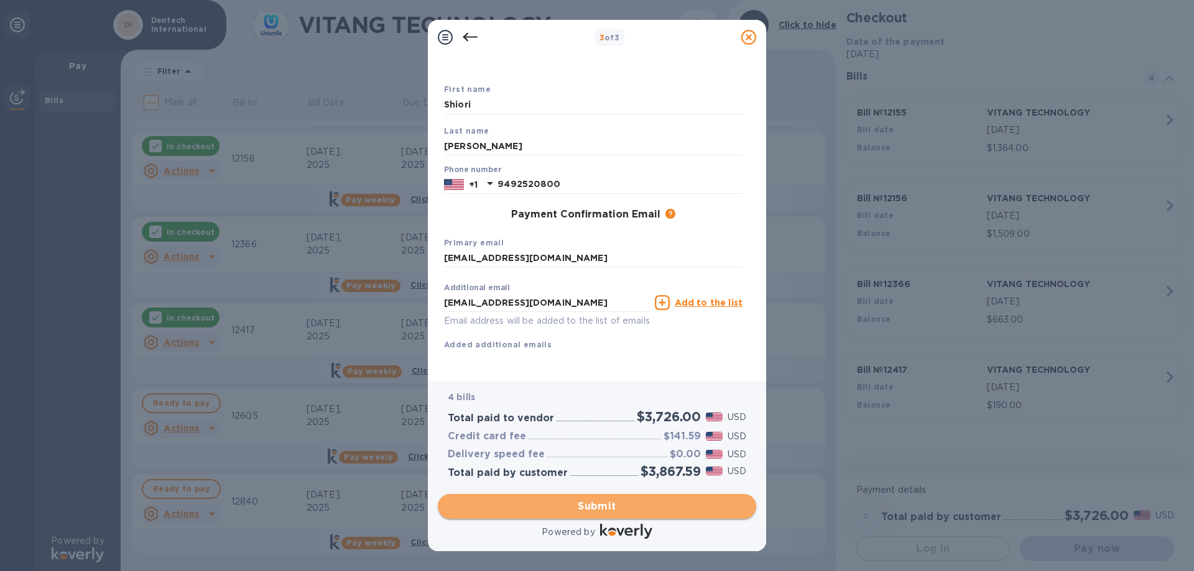
click at [577, 504] on span "Submit" at bounding box center [597, 506] width 298 height 15
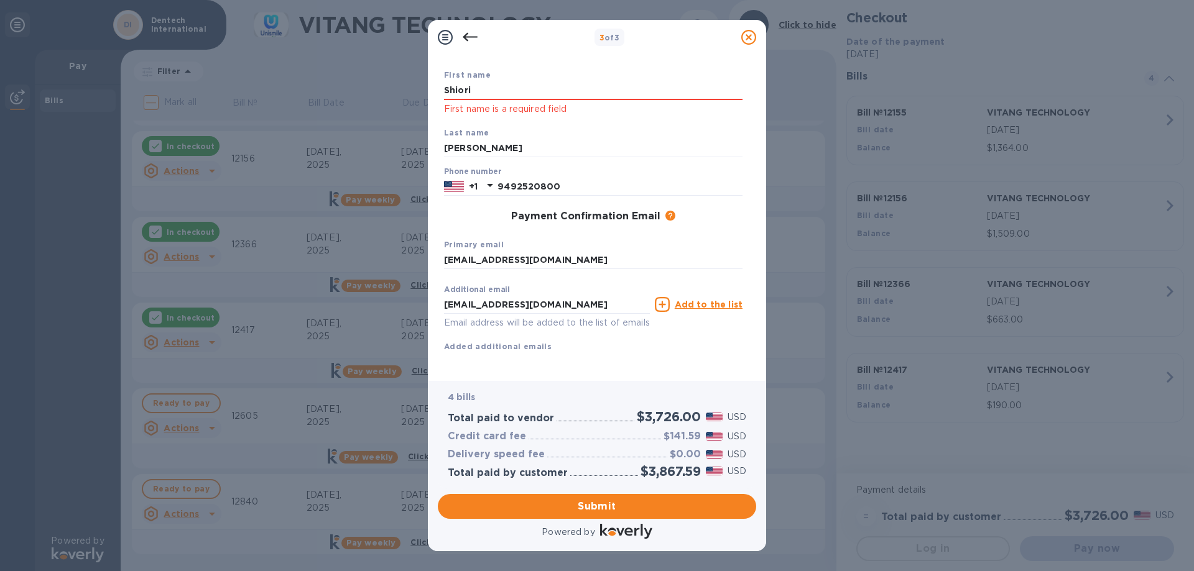
drag, startPoint x: 502, startPoint y: 87, endPoint x: 330, endPoint y: 75, distance: 172.0
click at [330, 75] on div "3 of 3 Payment Contact Information First name [PERSON_NAME] First name is a req…" at bounding box center [597, 285] width 1194 height 571
type input "Shiori"
click at [614, 515] on button "Submit" at bounding box center [597, 506] width 318 height 25
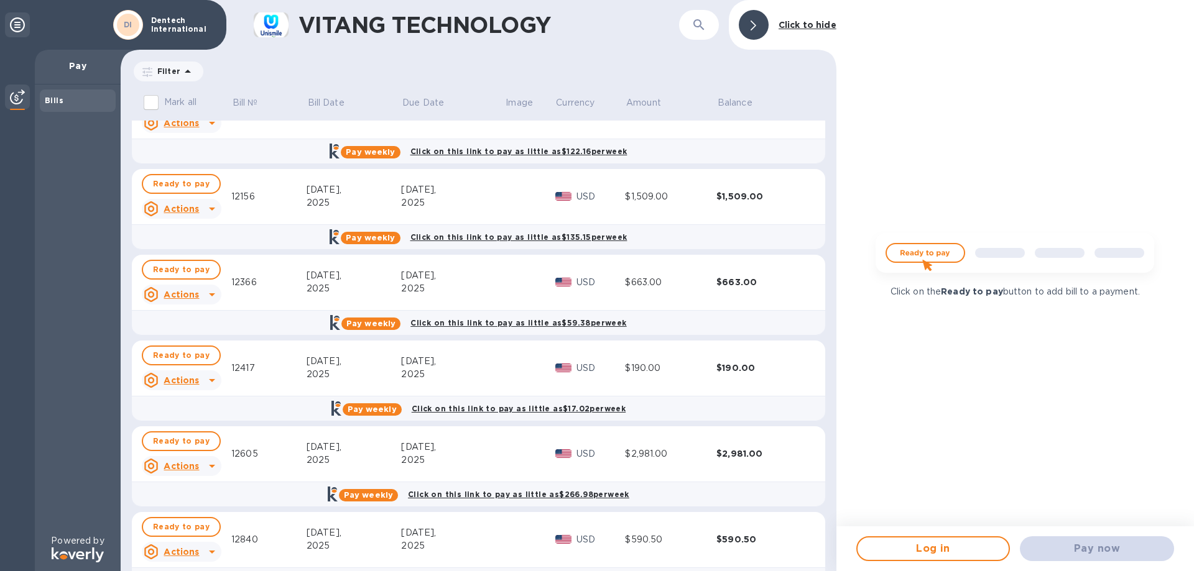
scroll to position [75, 0]
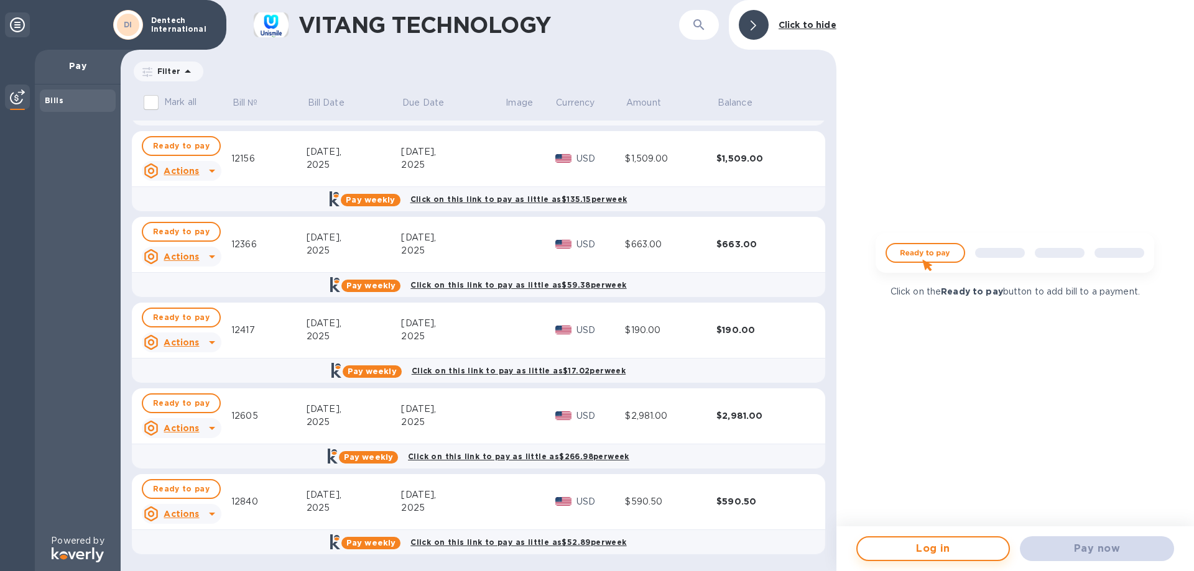
click at [947, 545] on span "Log in" at bounding box center [933, 548] width 132 height 15
